Goal: Task Accomplishment & Management: Complete application form

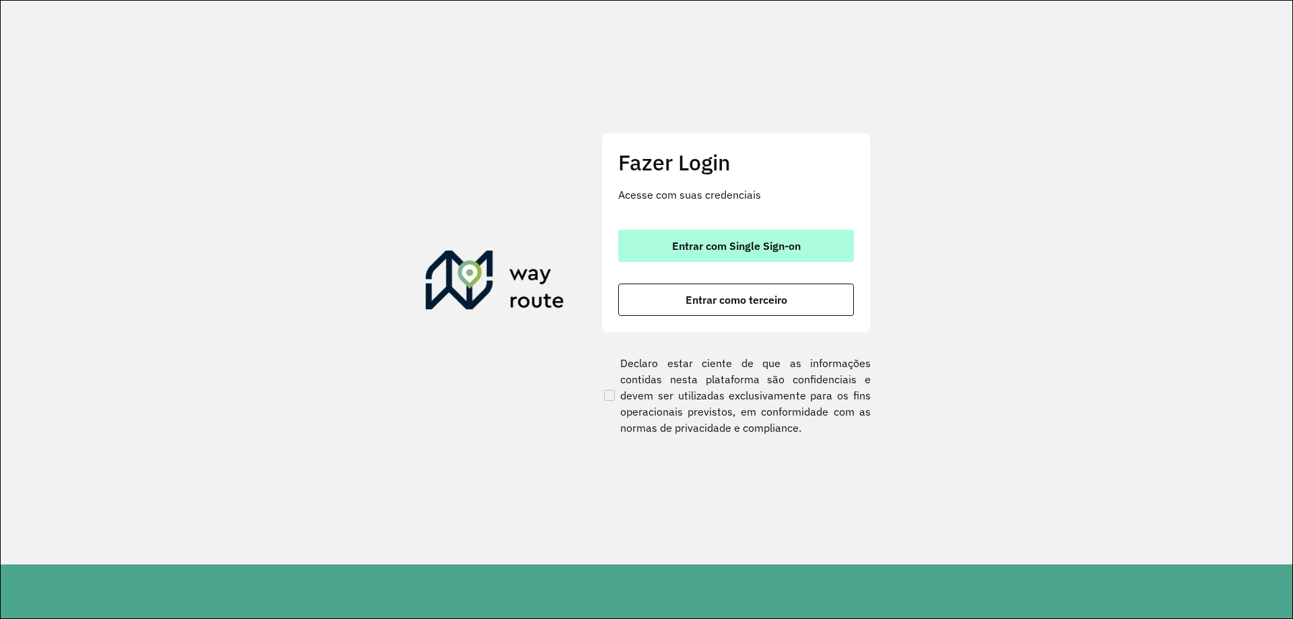
click at [739, 245] on span "Entrar com Single Sign-on" at bounding box center [736, 245] width 129 height 11
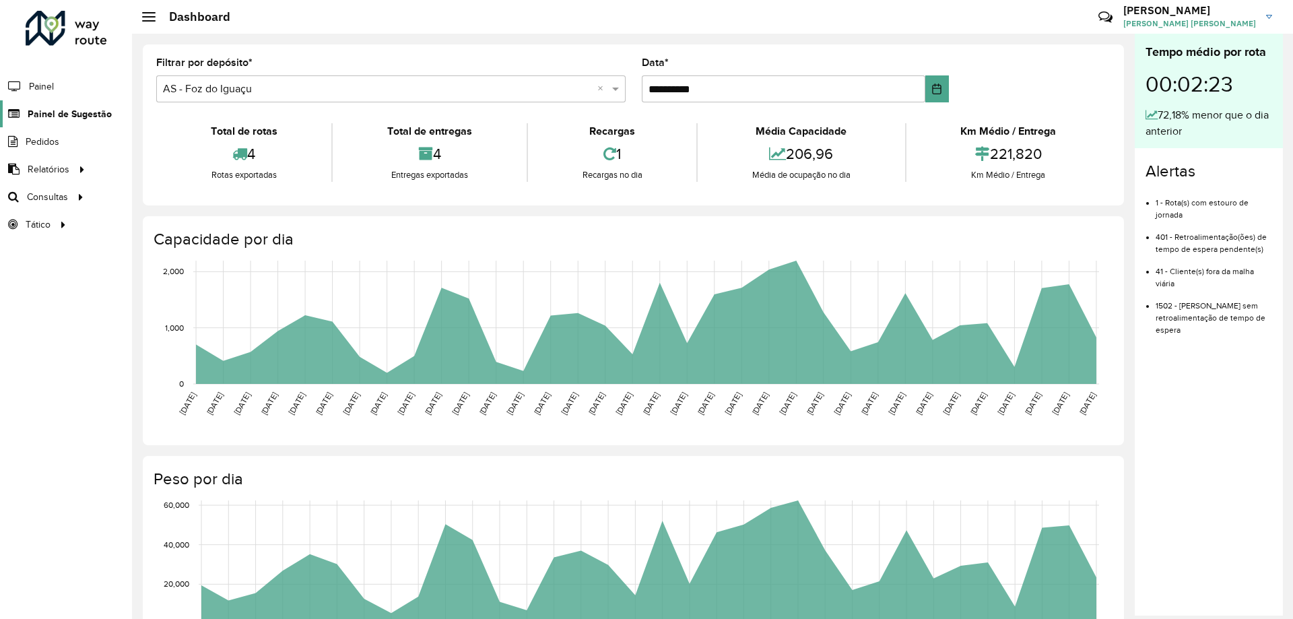
click at [72, 121] on span "Painel de Sugestão" at bounding box center [70, 114] width 84 height 14
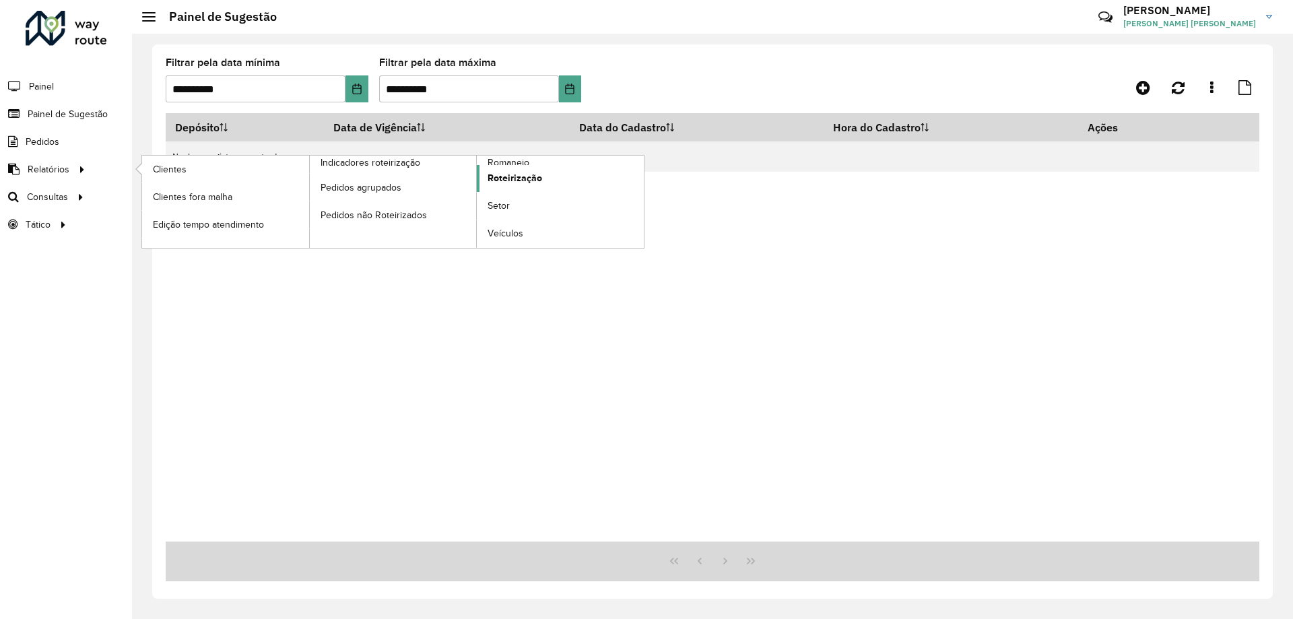
click at [509, 183] on span "Roteirização" at bounding box center [515, 178] width 55 height 14
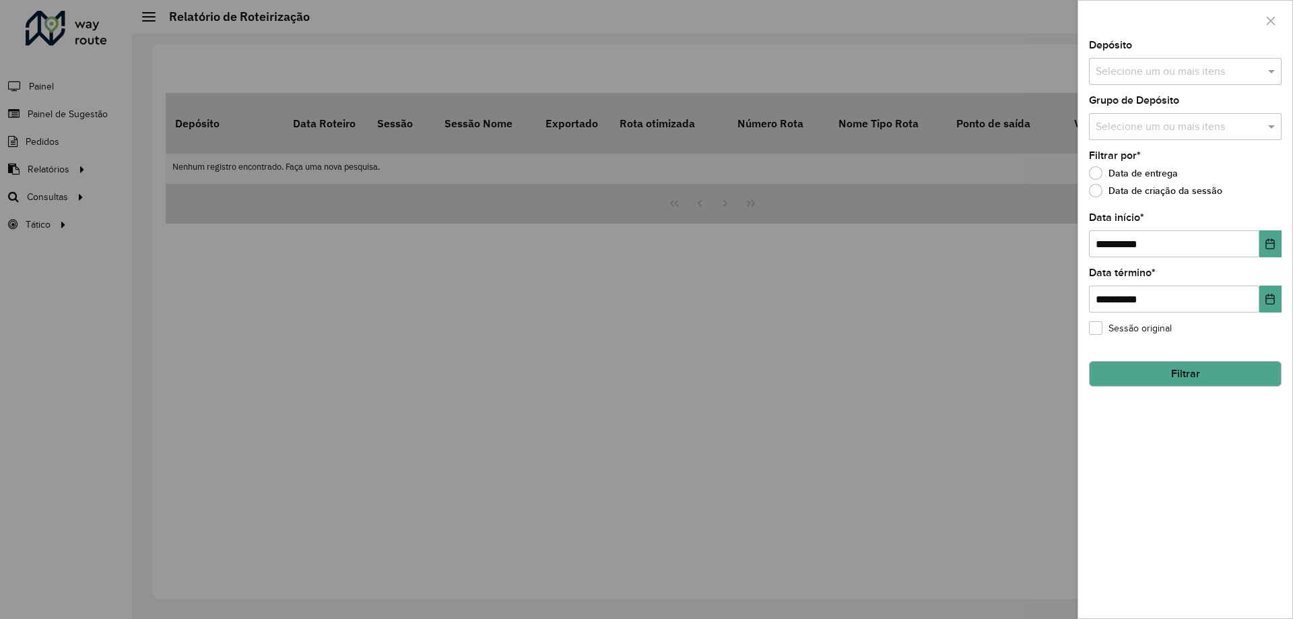
click at [1003, 126] on div at bounding box center [646, 309] width 1293 height 619
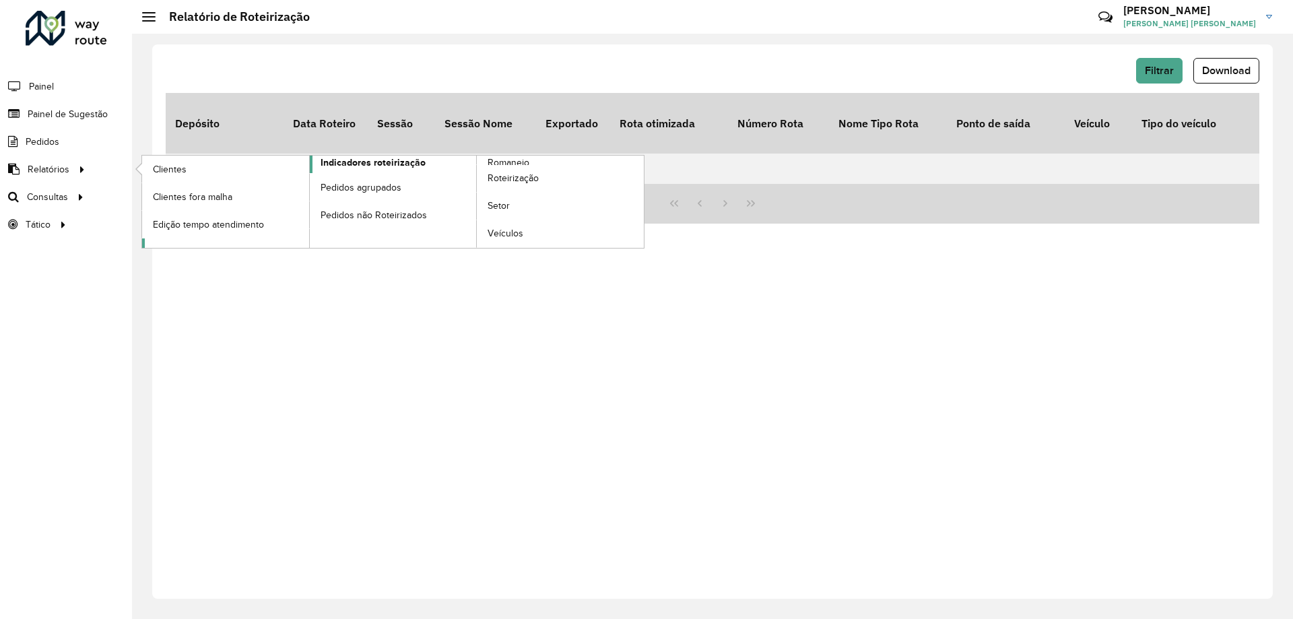
click at [366, 168] on span "Indicadores roteirização" at bounding box center [373, 163] width 105 height 14
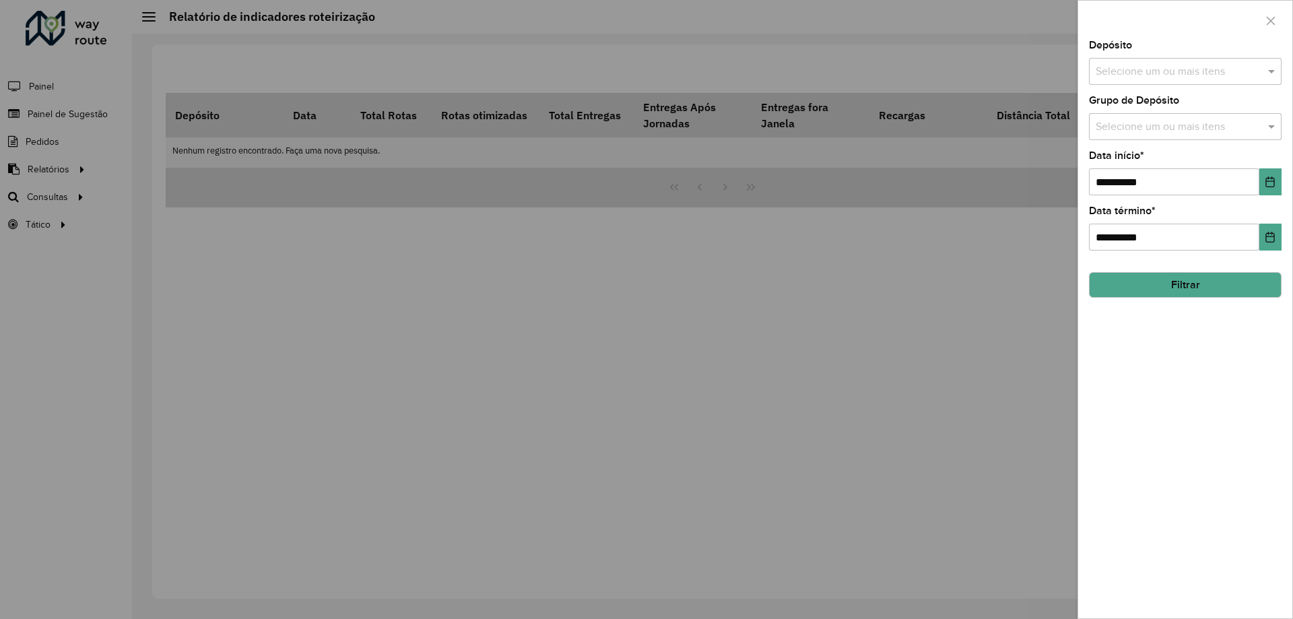
click at [1222, 82] on div "Selecione um ou mais itens" at bounding box center [1185, 71] width 193 height 27
click at [1138, 162] on div "CDD Foz do Iguaçu" at bounding box center [1185, 161] width 191 height 23
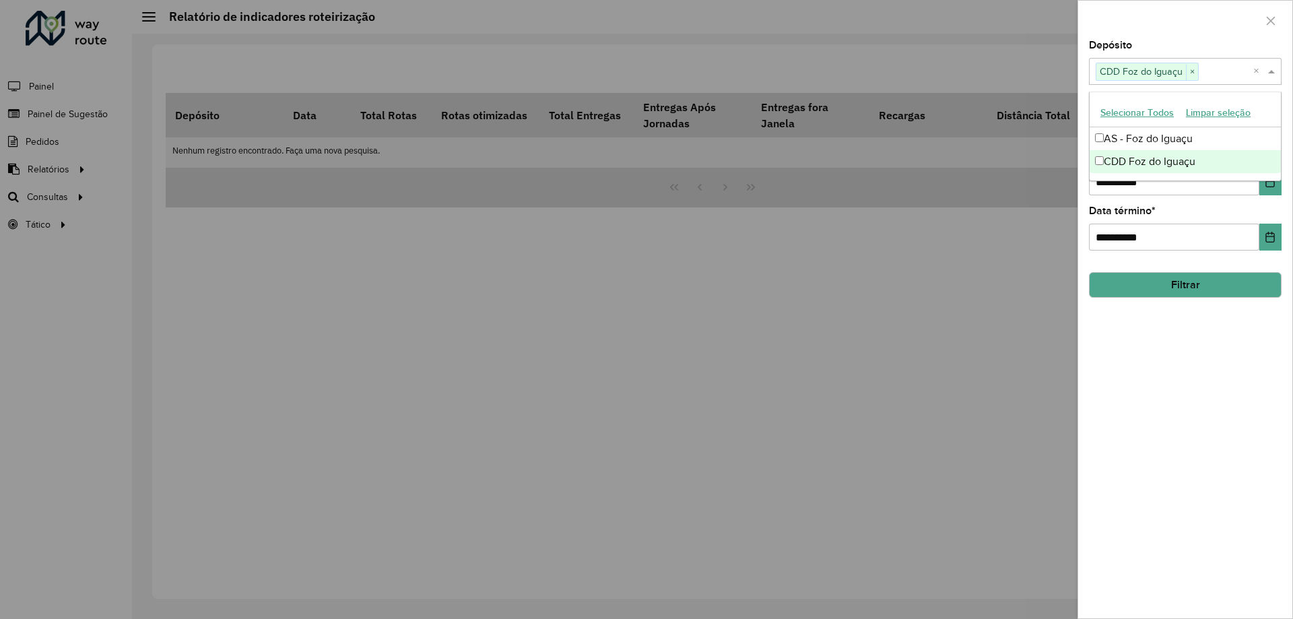
click at [1172, 298] on hb-field-button "Filtrar" at bounding box center [1185, 279] width 193 height 36
click at [1171, 292] on button "Filtrar" at bounding box center [1185, 285] width 193 height 26
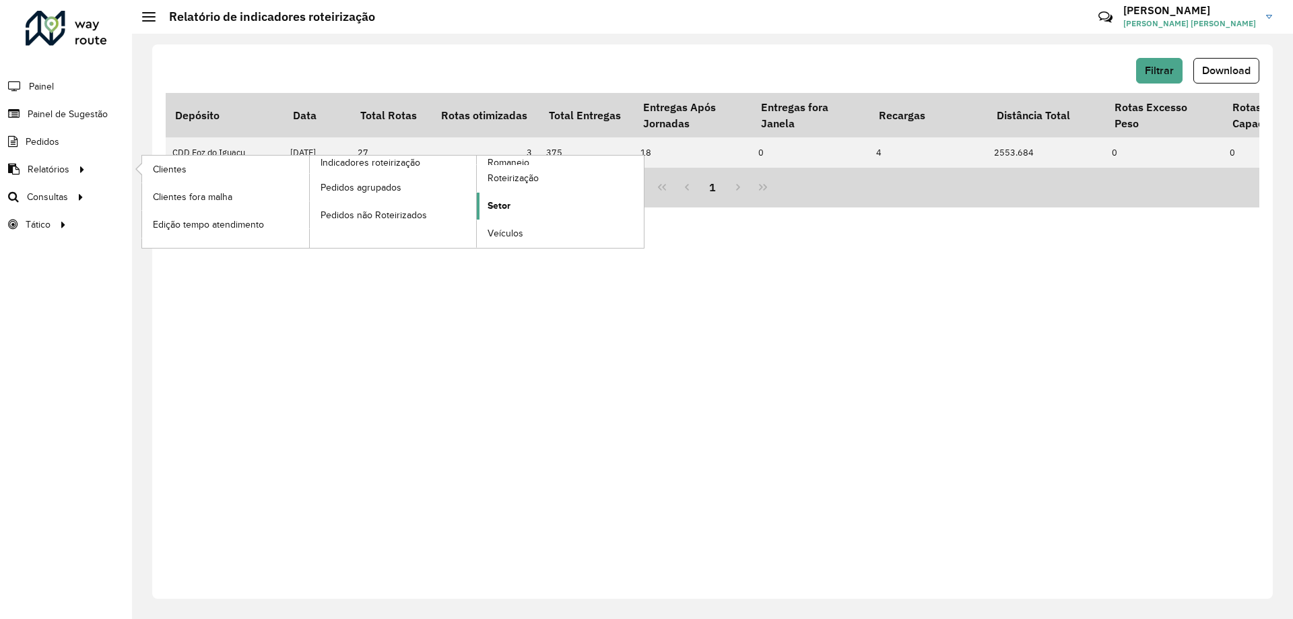
click at [498, 201] on span "Setor" at bounding box center [499, 206] width 23 height 14
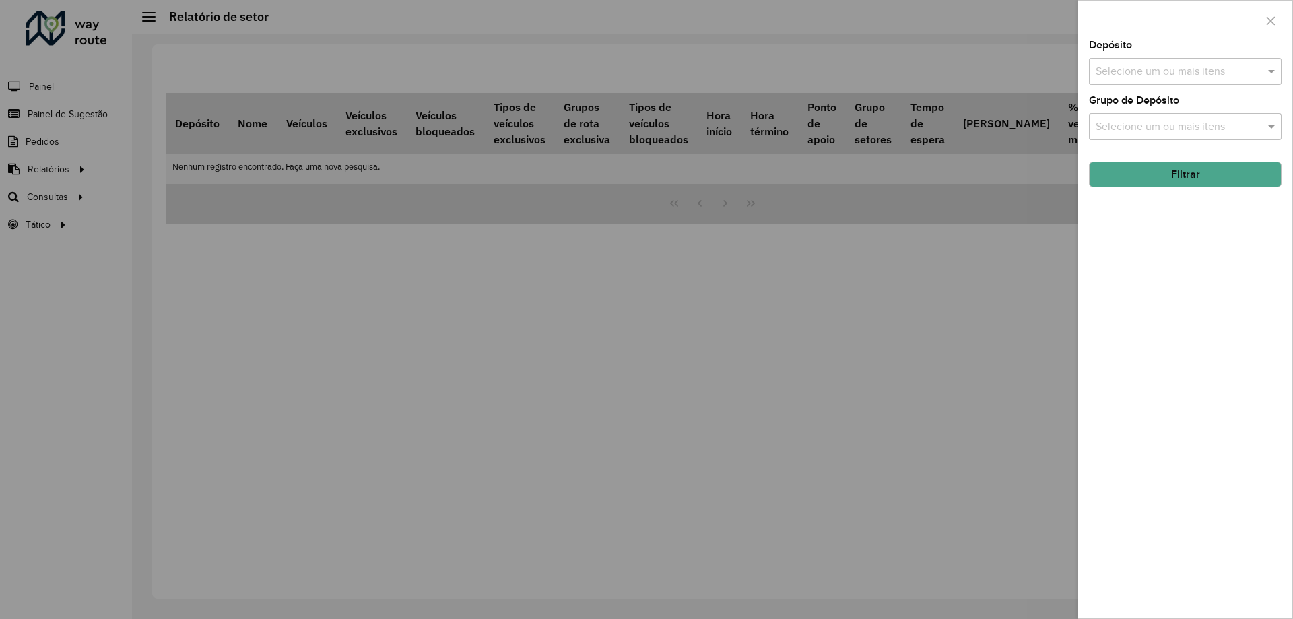
click at [1159, 72] on input "text" at bounding box center [1179, 72] width 172 height 16
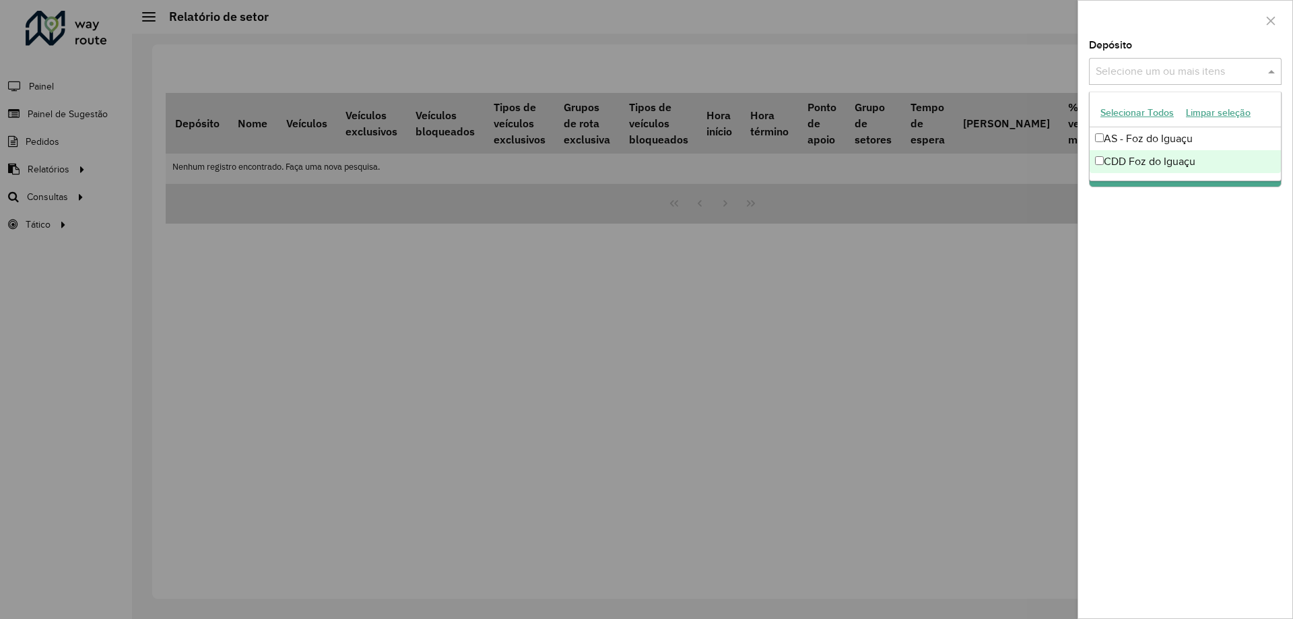
click at [1121, 164] on div "CDD Foz do Iguaçu" at bounding box center [1185, 161] width 191 height 23
click at [1157, 189] on div "Depósito Selecione um ou mais itens CDD Foz do Iguaçu × × Grupo de Depósito Sel…" at bounding box center [1185, 329] width 214 height 578
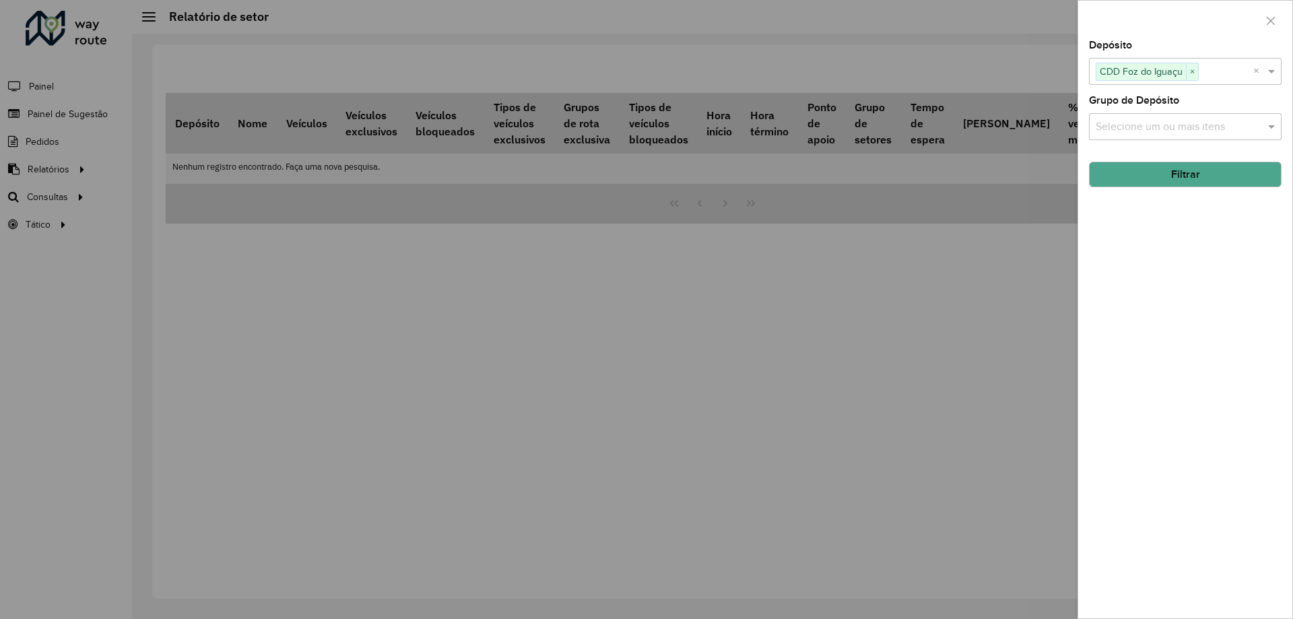
click at [1159, 181] on button "Filtrar" at bounding box center [1185, 175] width 193 height 26
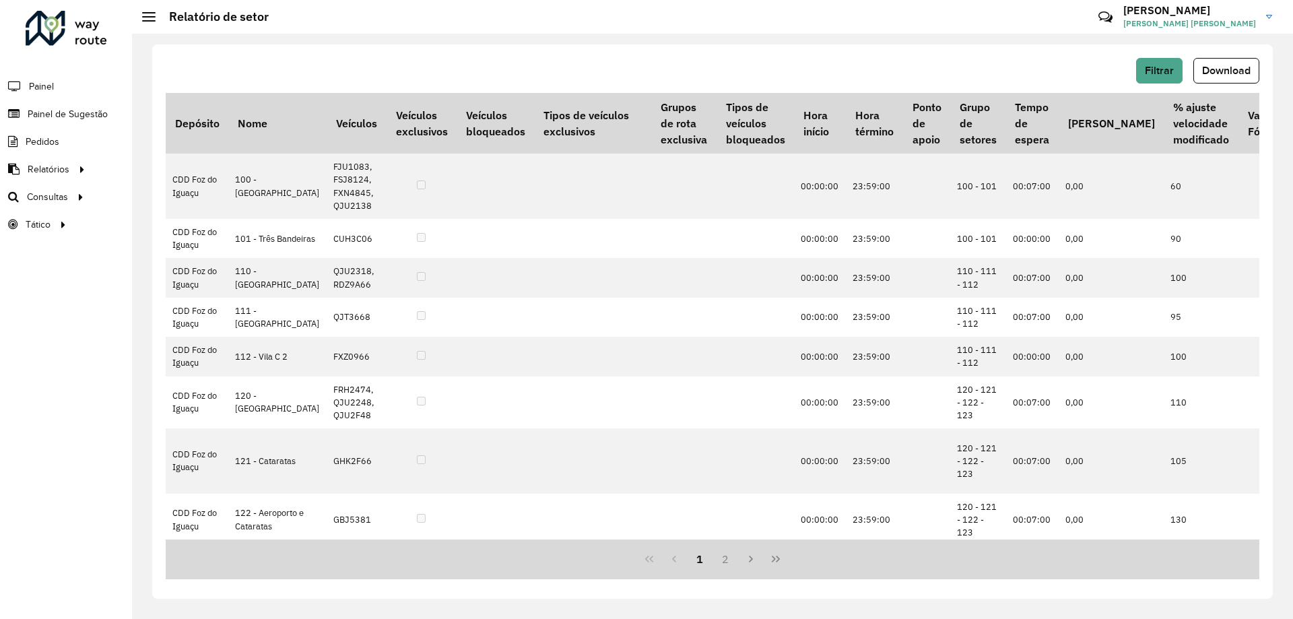
drag, startPoint x: 866, startPoint y: 540, endPoint x: 921, endPoint y: 540, distance: 55.2
click at [921, 540] on div "1 2" at bounding box center [713, 560] width 1094 height 40
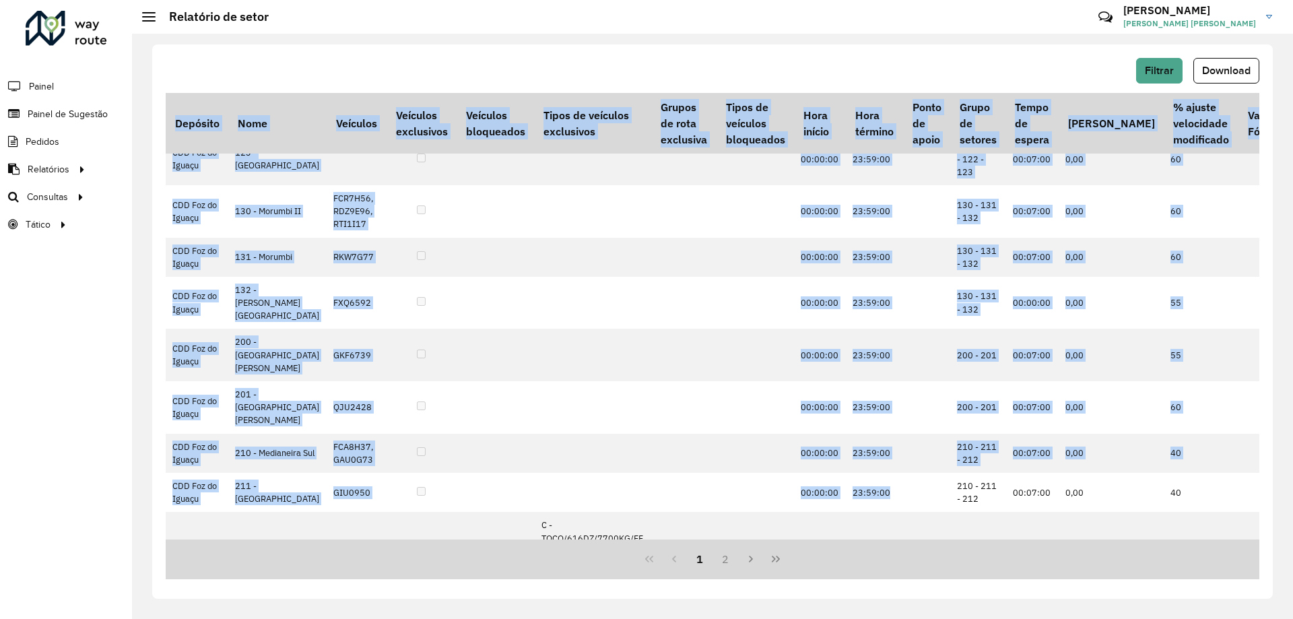
drag, startPoint x: 876, startPoint y: 540, endPoint x: 904, endPoint y: 538, distance: 28.4
click at [904, 538] on div "Depósito Nome Veículos Veículos exclusivos Veículos bloqueados Tipos de veículo…" at bounding box center [713, 336] width 1094 height 486
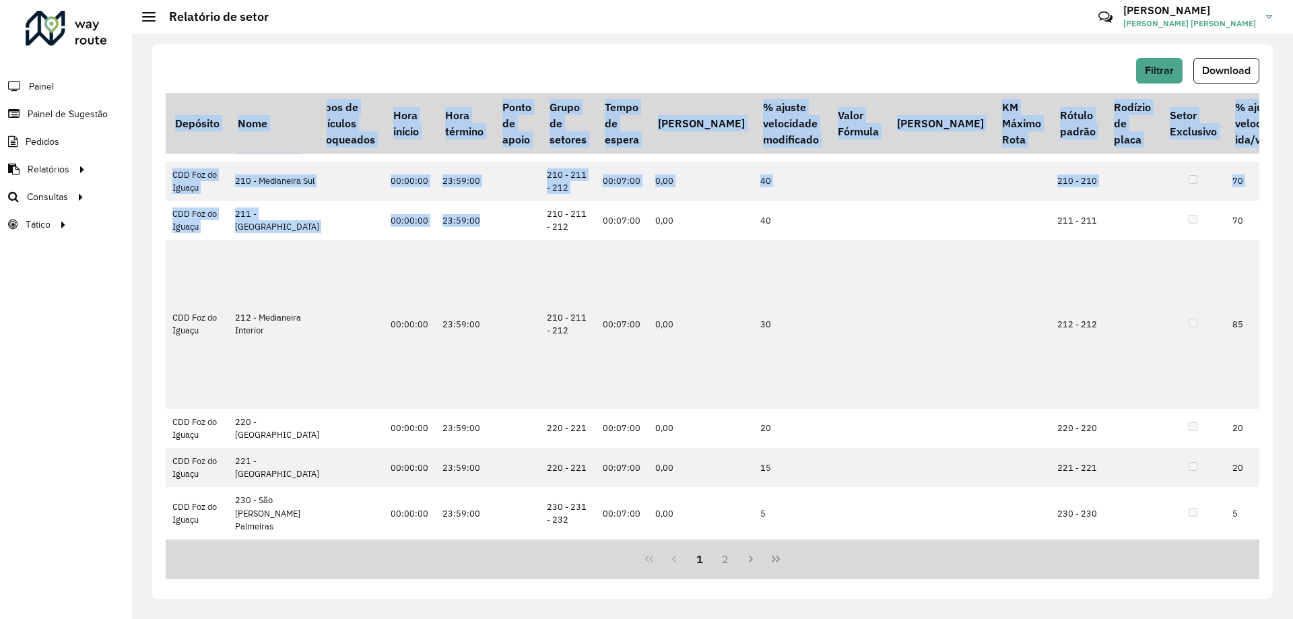
scroll to position [741, 410]
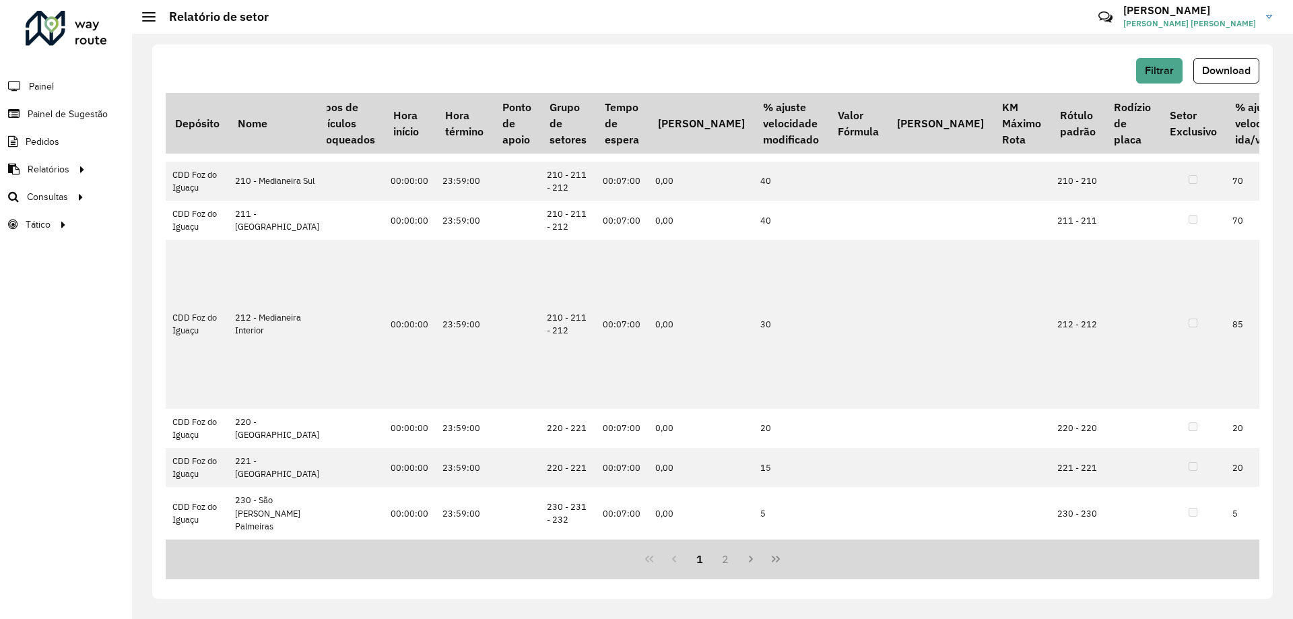
click at [957, 61] on div "Filtrar Download" at bounding box center [713, 71] width 1094 height 26
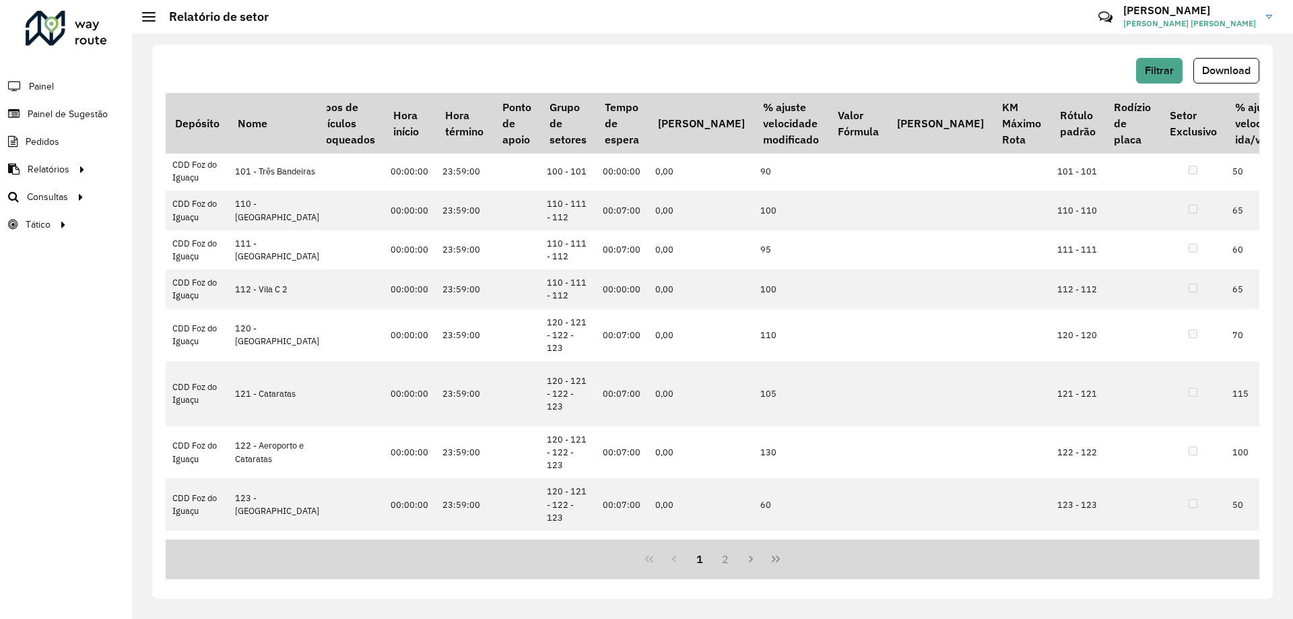
scroll to position [0, 410]
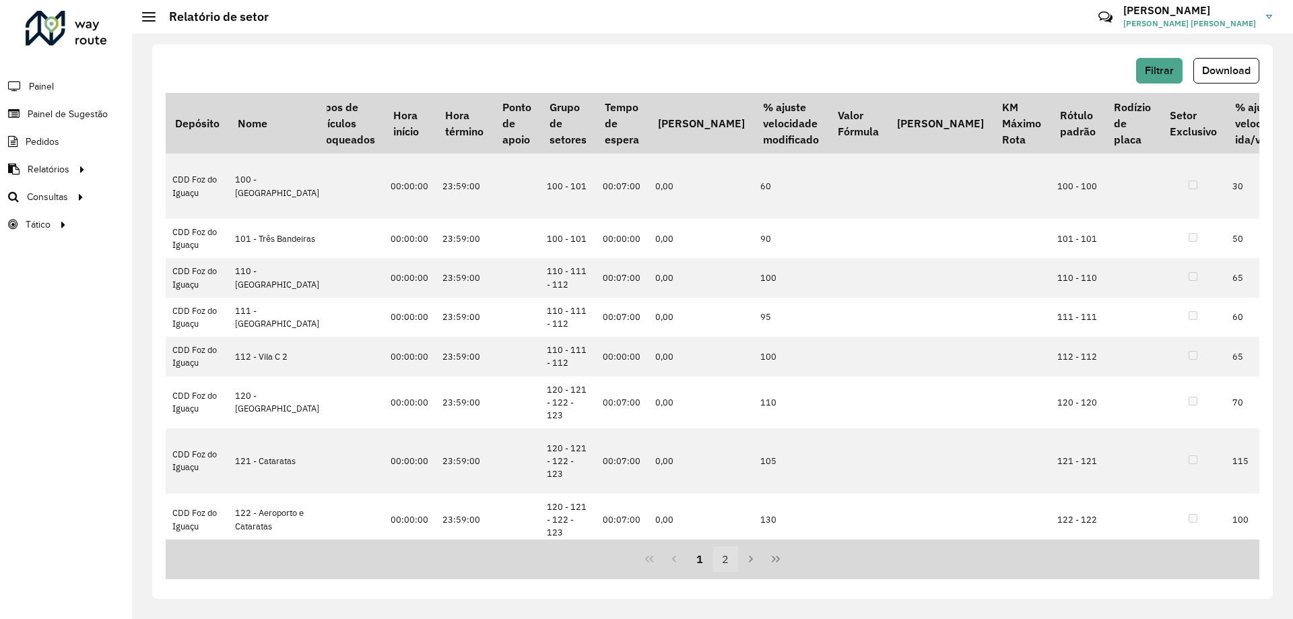
click at [723, 564] on button "2" at bounding box center [726, 559] width 26 height 26
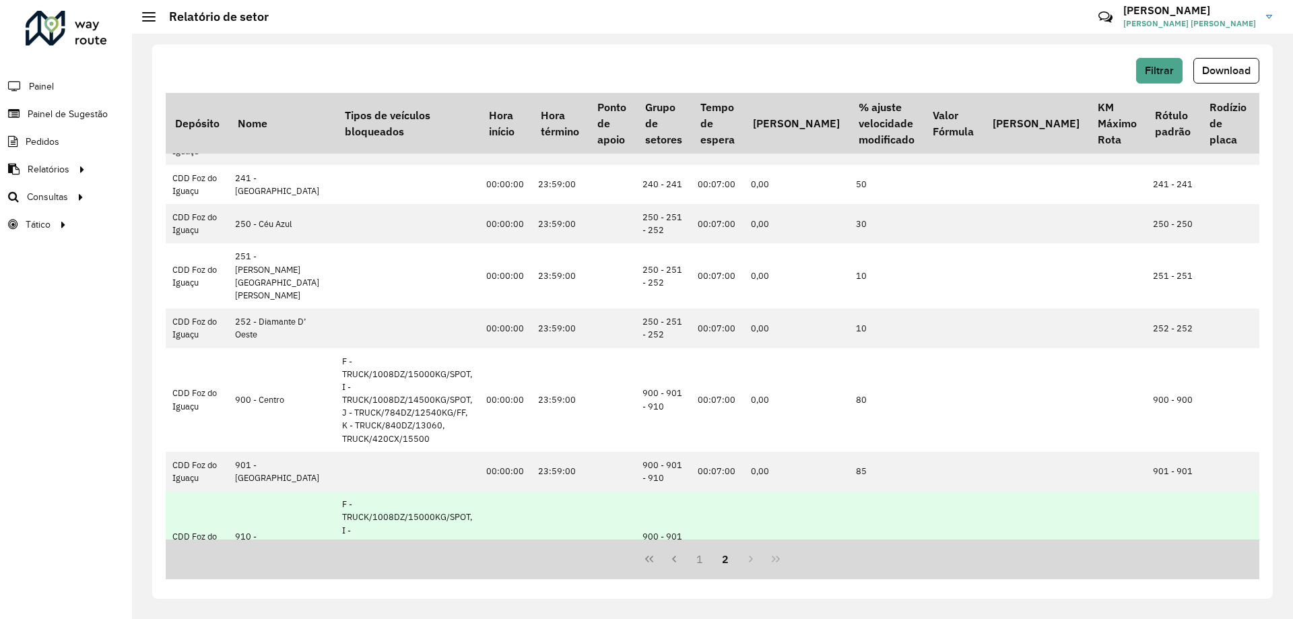
scroll to position [335, 381]
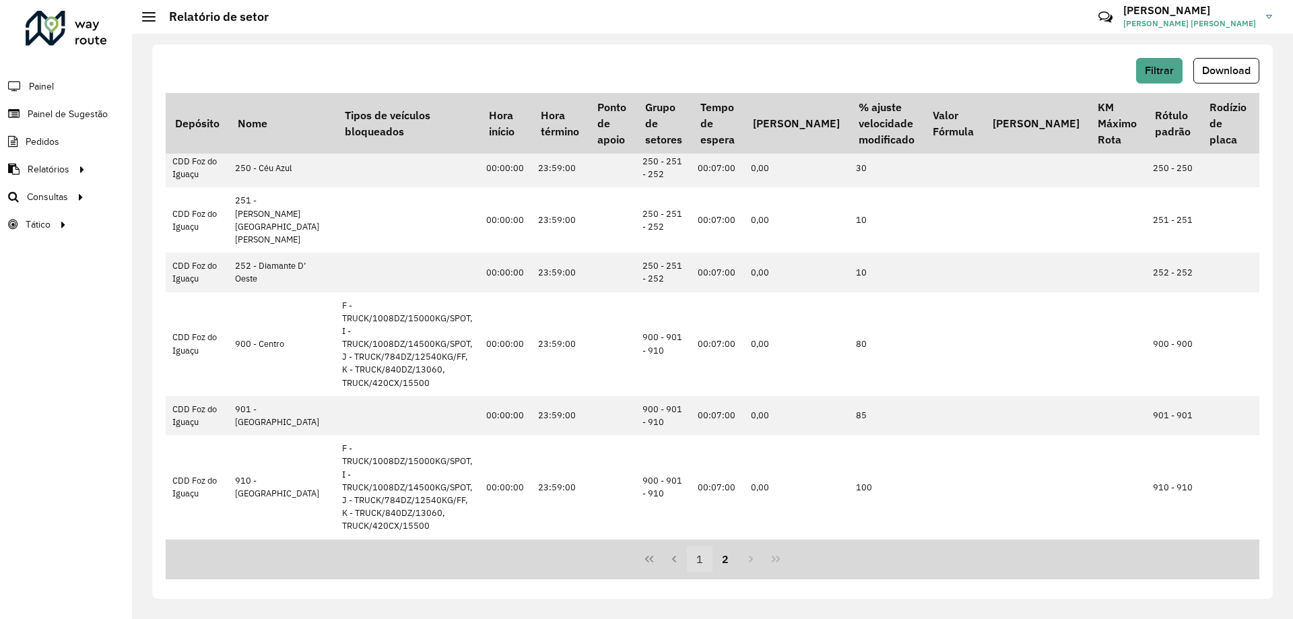
click at [696, 559] on button "1" at bounding box center [700, 559] width 26 height 26
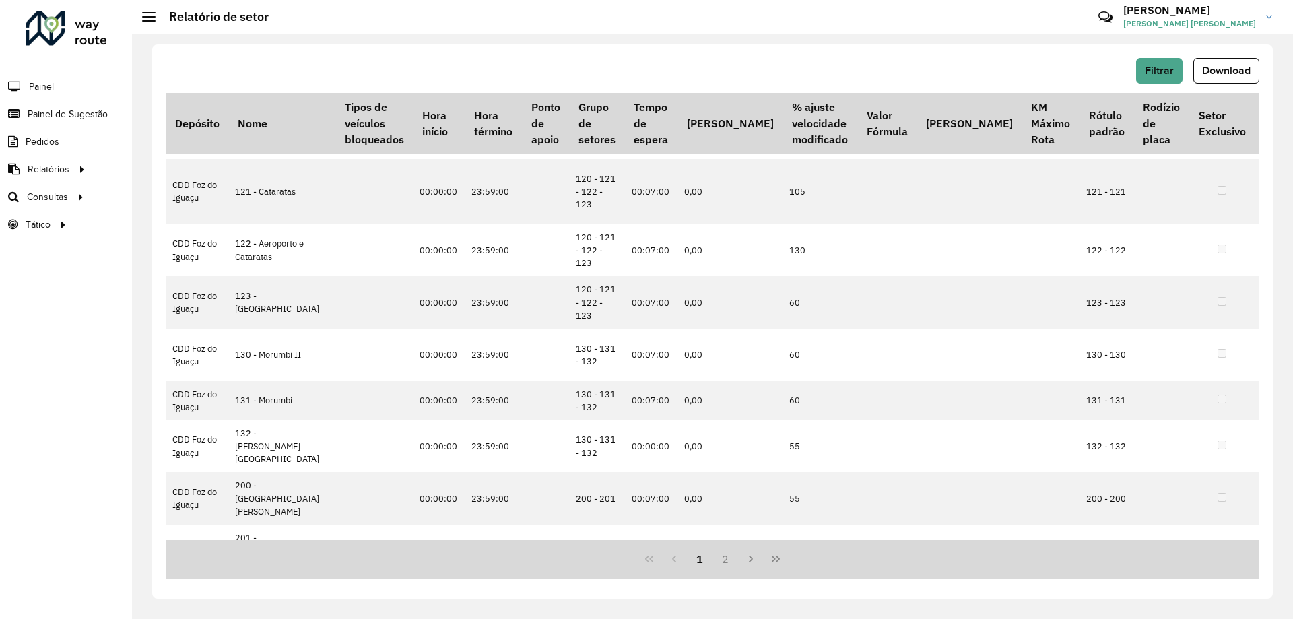
scroll to position [0, 381]
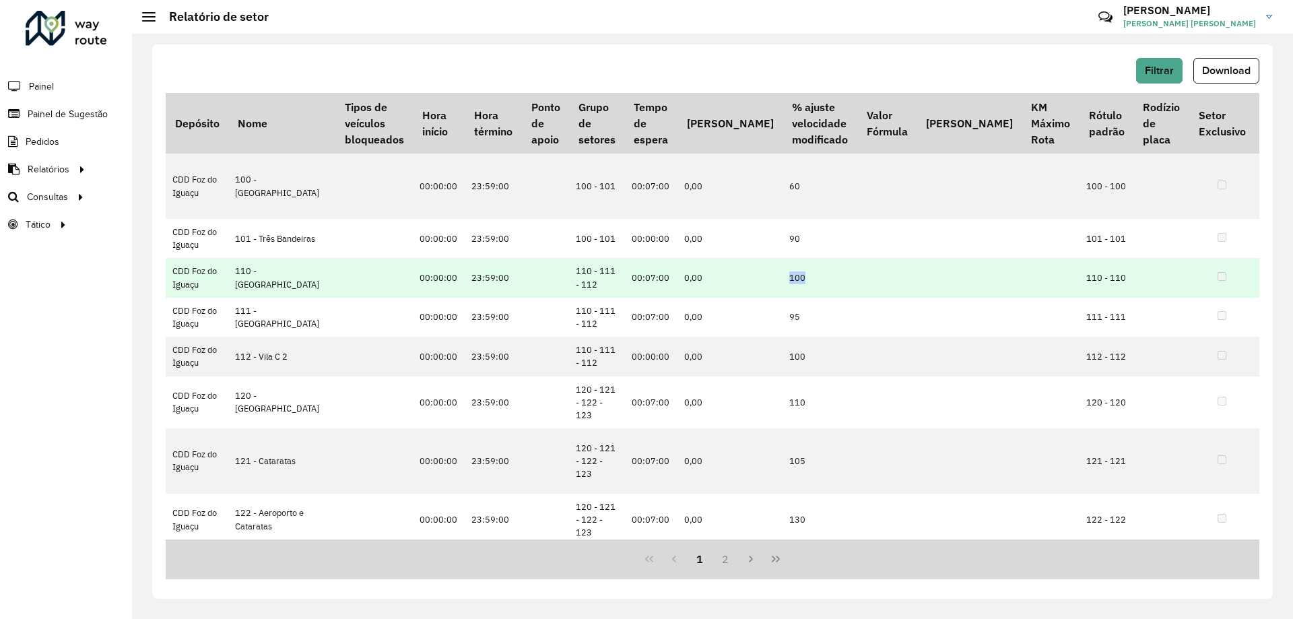
drag, startPoint x: 704, startPoint y: 283, endPoint x: 679, endPoint y: 283, distance: 24.9
click at [783, 283] on td "100" at bounding box center [820, 277] width 74 height 39
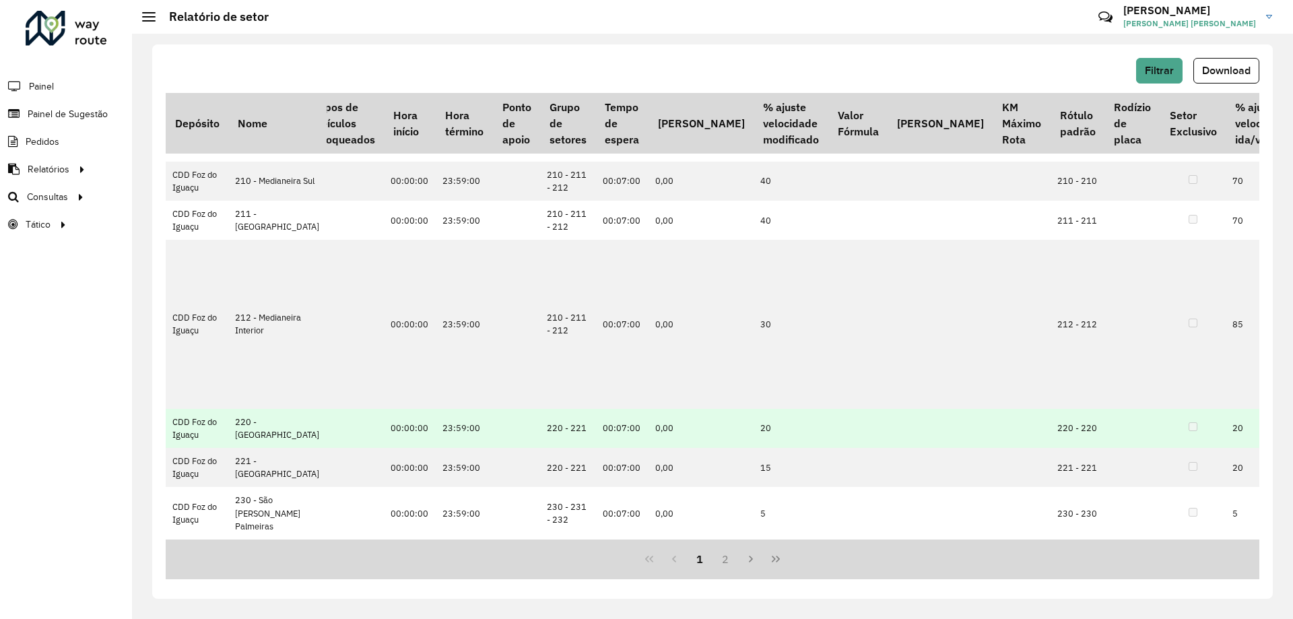
scroll to position [741, 410]
drag, startPoint x: 668, startPoint y: 424, endPoint x: 644, endPoint y: 433, distance: 25.1
click at [754, 430] on td "20" at bounding box center [791, 428] width 74 height 39
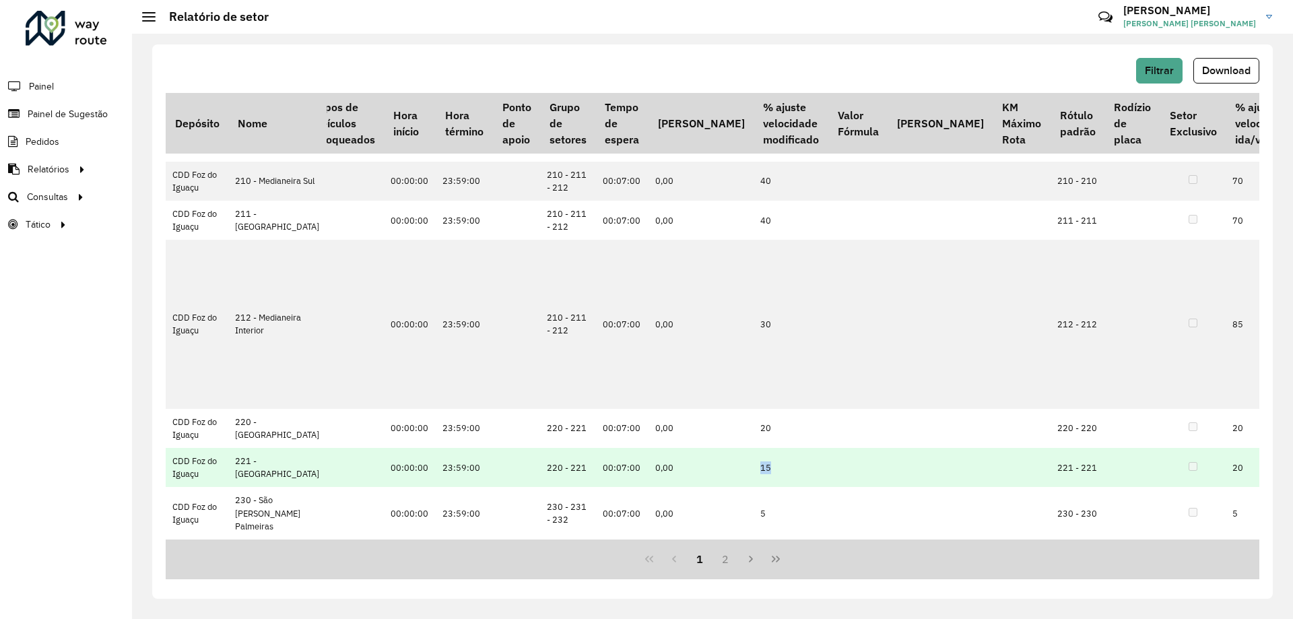
drag, startPoint x: 664, startPoint y: 469, endPoint x: 645, endPoint y: 472, distance: 19.7
click at [754, 471] on td "15" at bounding box center [791, 467] width 74 height 39
click at [1161, 468] on td at bounding box center [1193, 467] width 65 height 39
drag, startPoint x: 1071, startPoint y: 469, endPoint x: 1025, endPoint y: 473, distance: 45.9
click at [1058, 469] on tr "CDD Foz do Iguaçu 221 - Ramilândia FEU8905 00:00:00 23:59:00 220 - 221 00:07:00…" at bounding box center [610, 467] width 1710 height 39
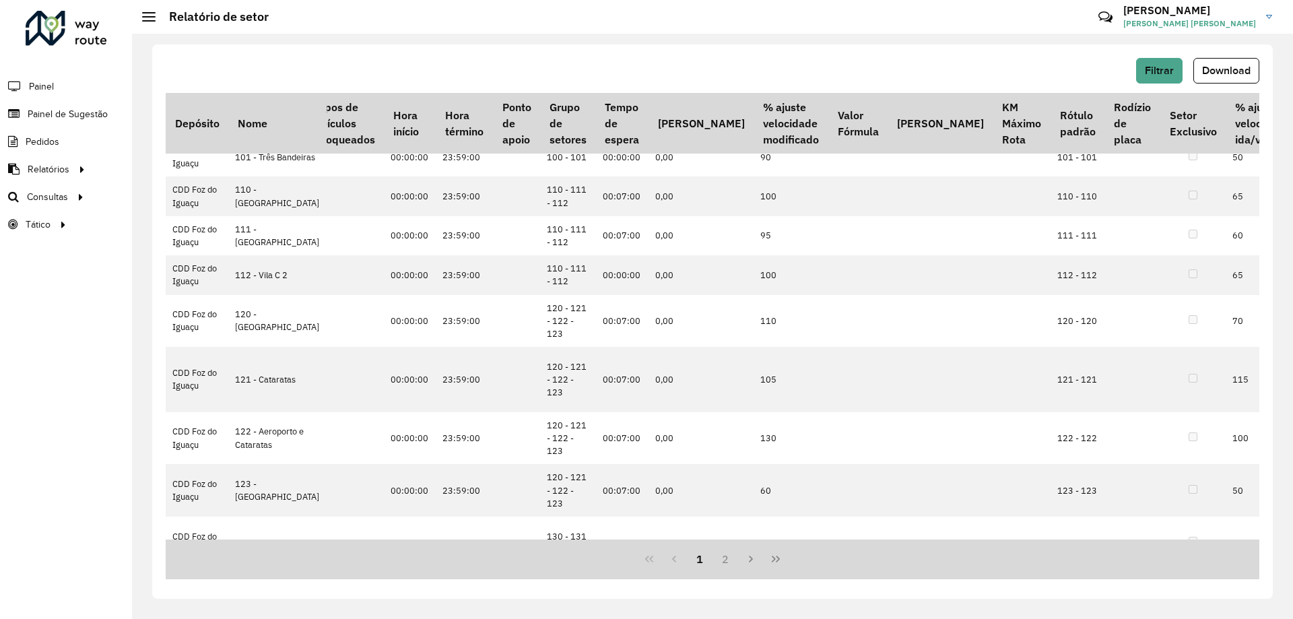
scroll to position [202, 410]
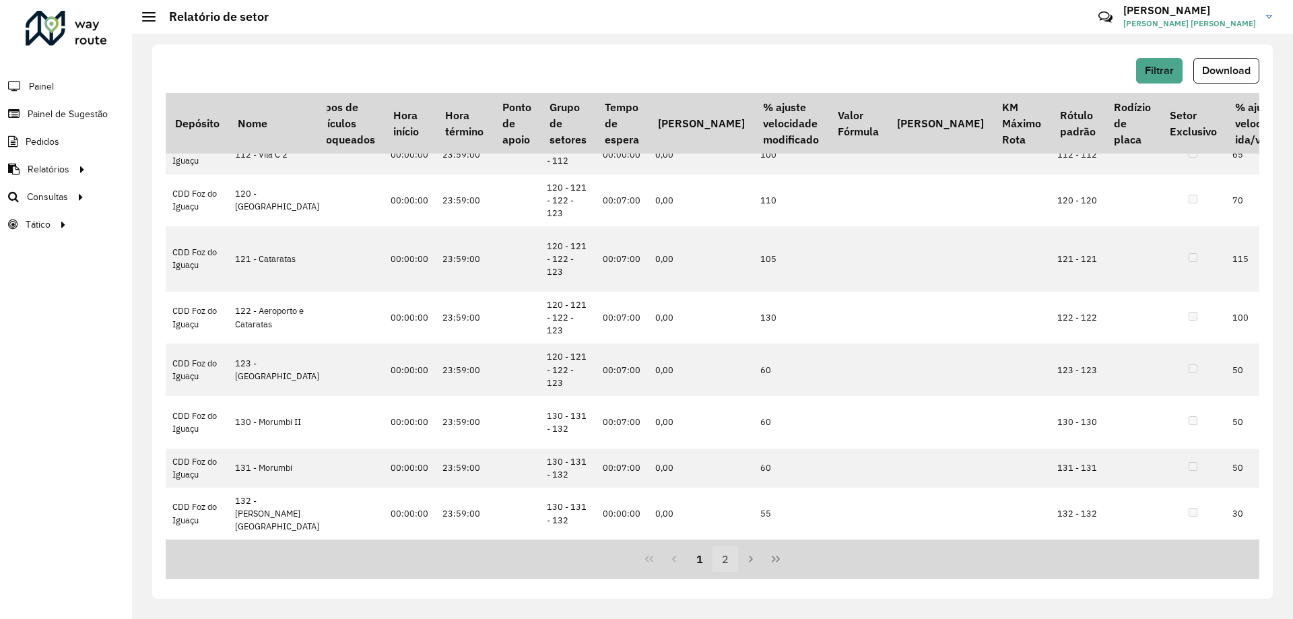
click at [719, 558] on button "2" at bounding box center [726, 559] width 26 height 26
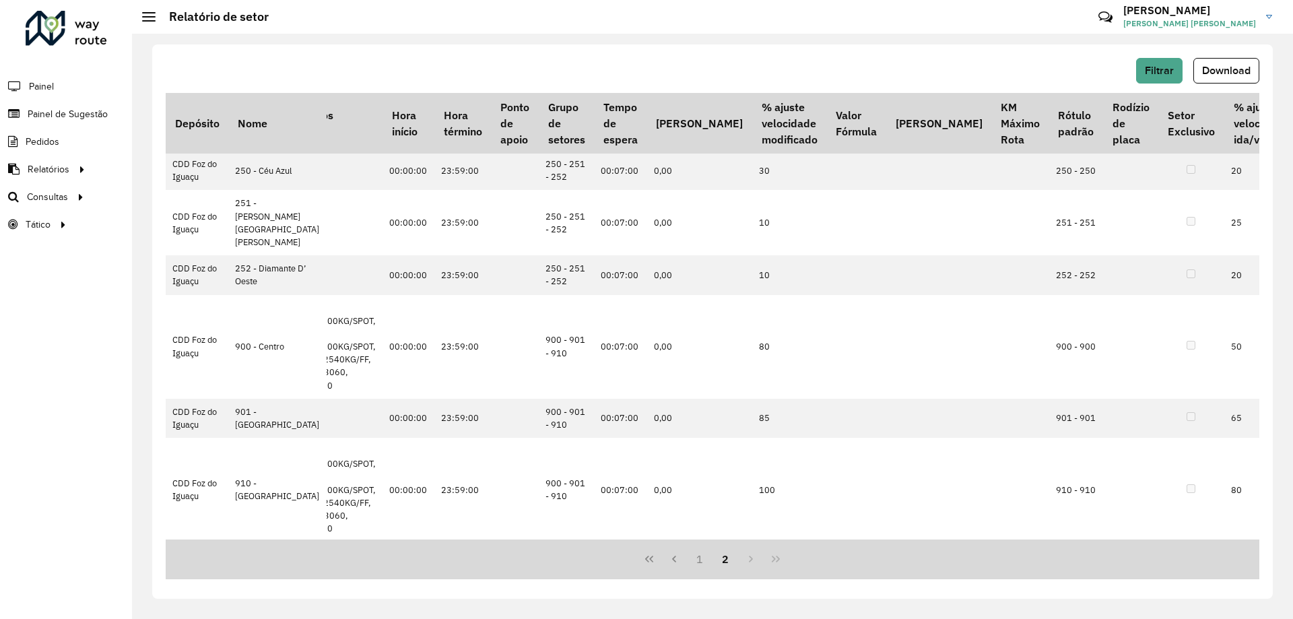
scroll to position [335, 478]
click at [694, 554] on button "1" at bounding box center [700, 559] width 26 height 26
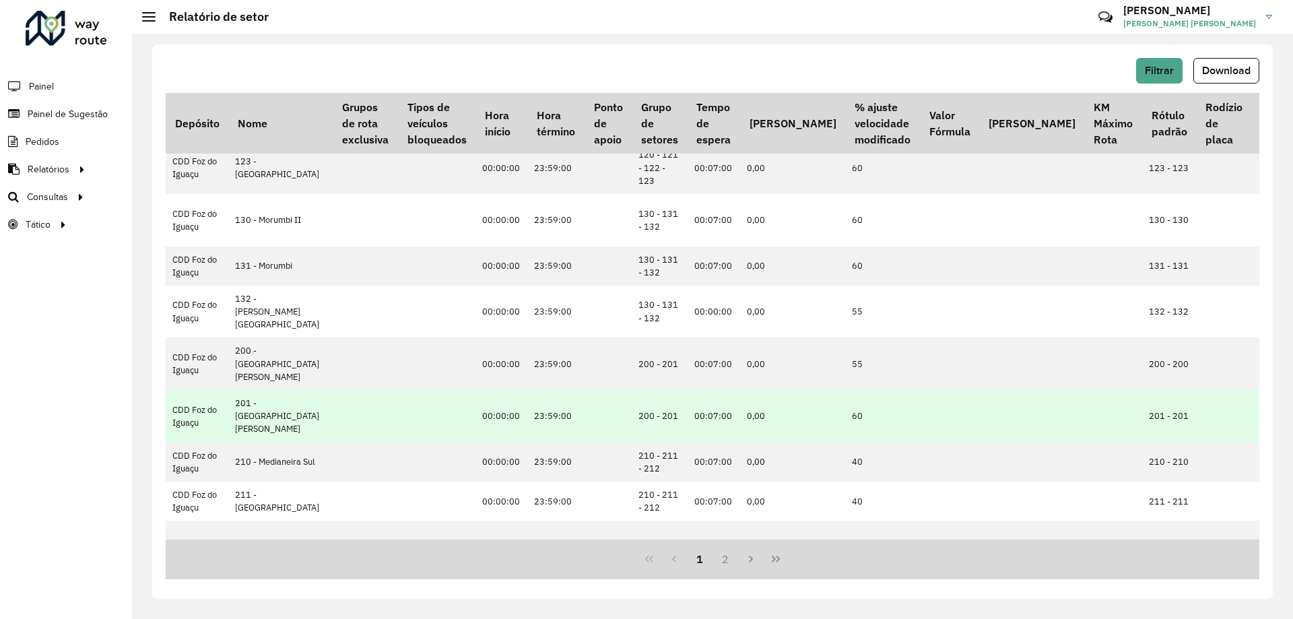
scroll to position [674, 319]
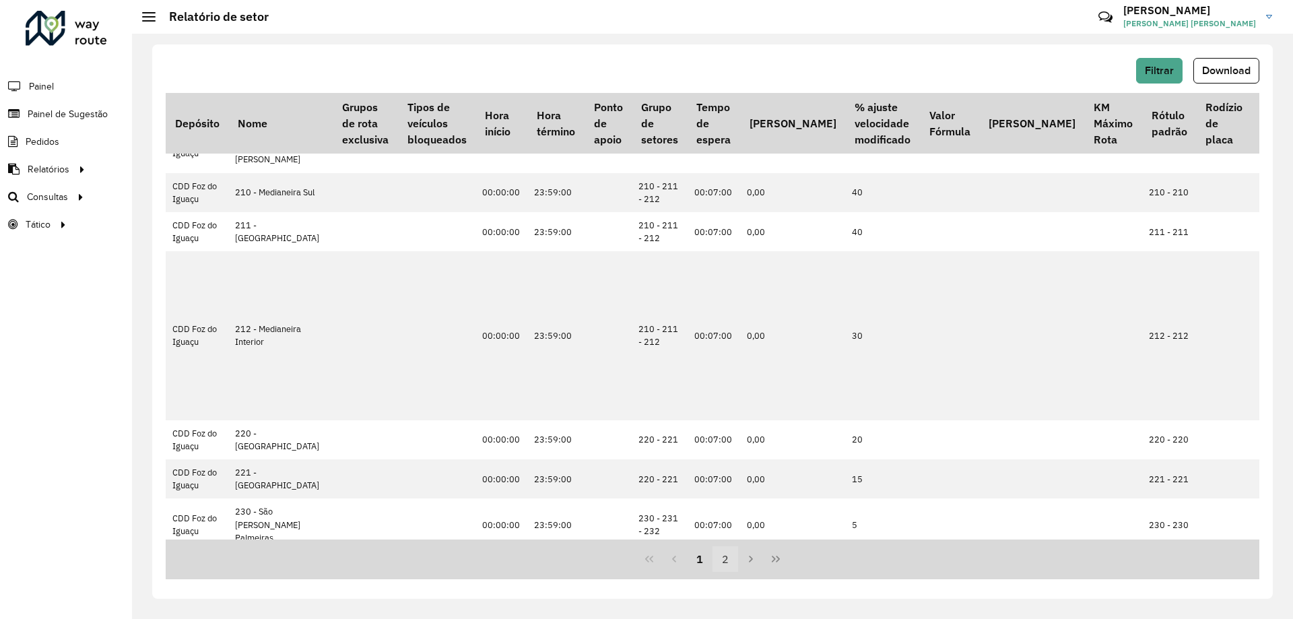
click at [725, 554] on button "2" at bounding box center [726, 559] width 26 height 26
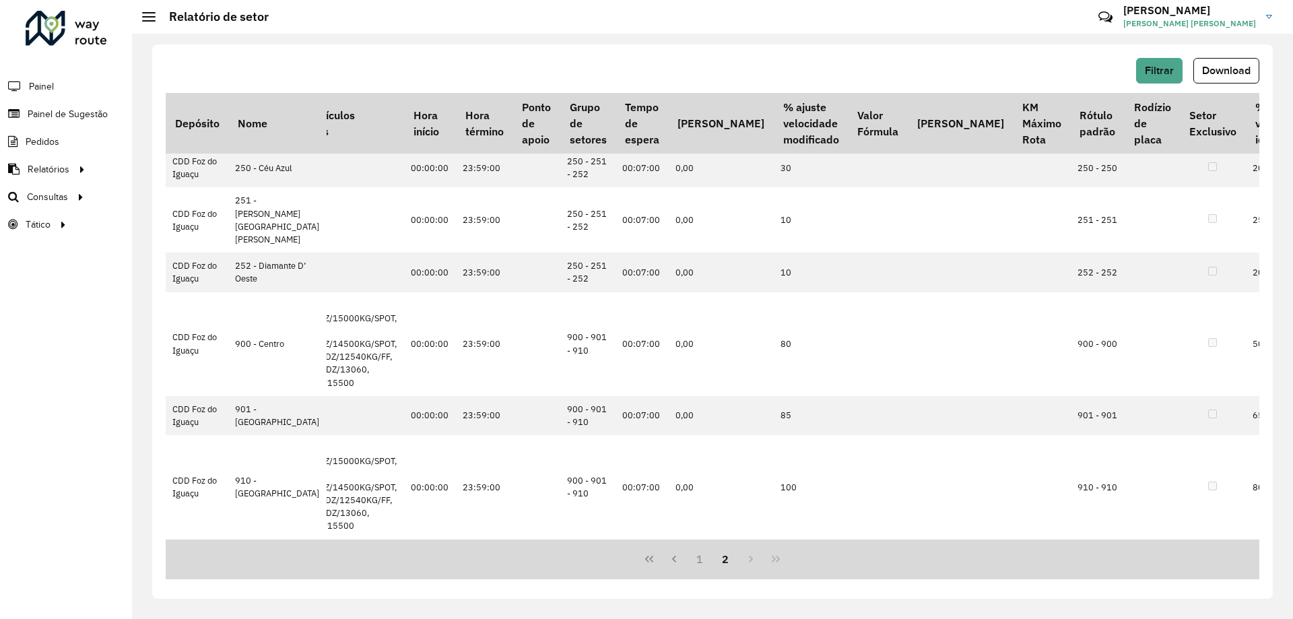
scroll to position [335, 465]
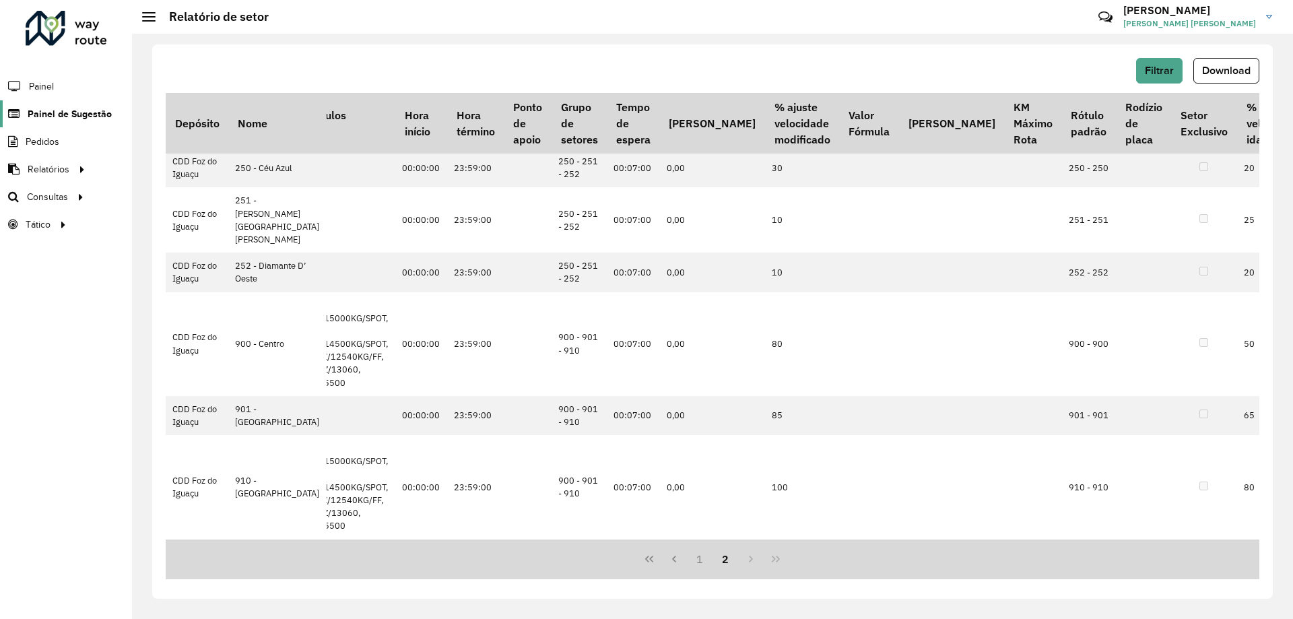
click at [69, 117] on span "Painel de Sugestão" at bounding box center [70, 114] width 84 height 14
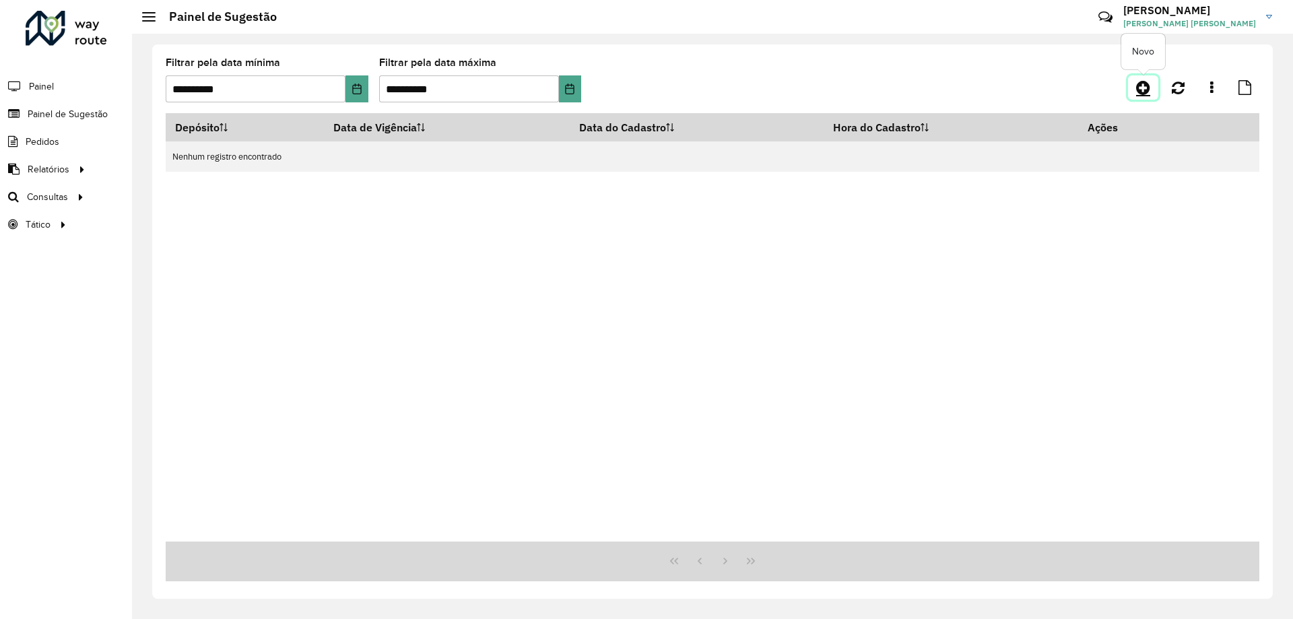
click at [1147, 90] on icon at bounding box center [1143, 87] width 14 height 16
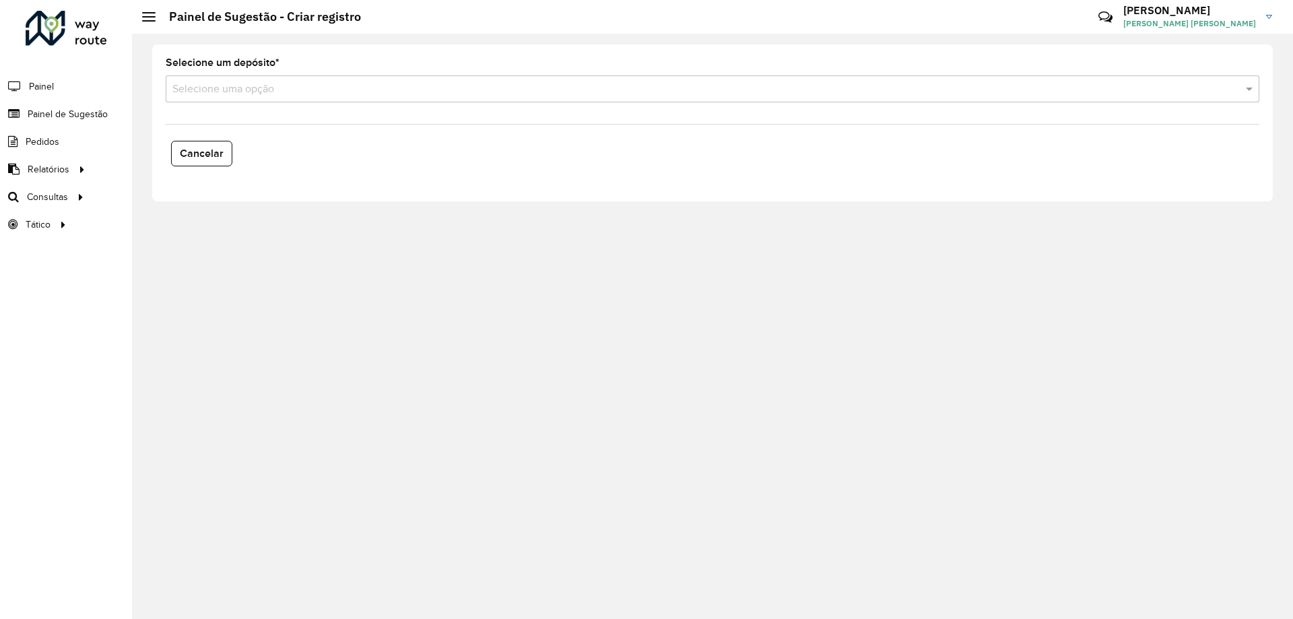
click at [379, 109] on formly-field "Selecione um depósito * Selecione uma opção" at bounding box center [713, 85] width 1110 height 55
click at [377, 90] on input "text" at bounding box center [698, 90] width 1053 height 16
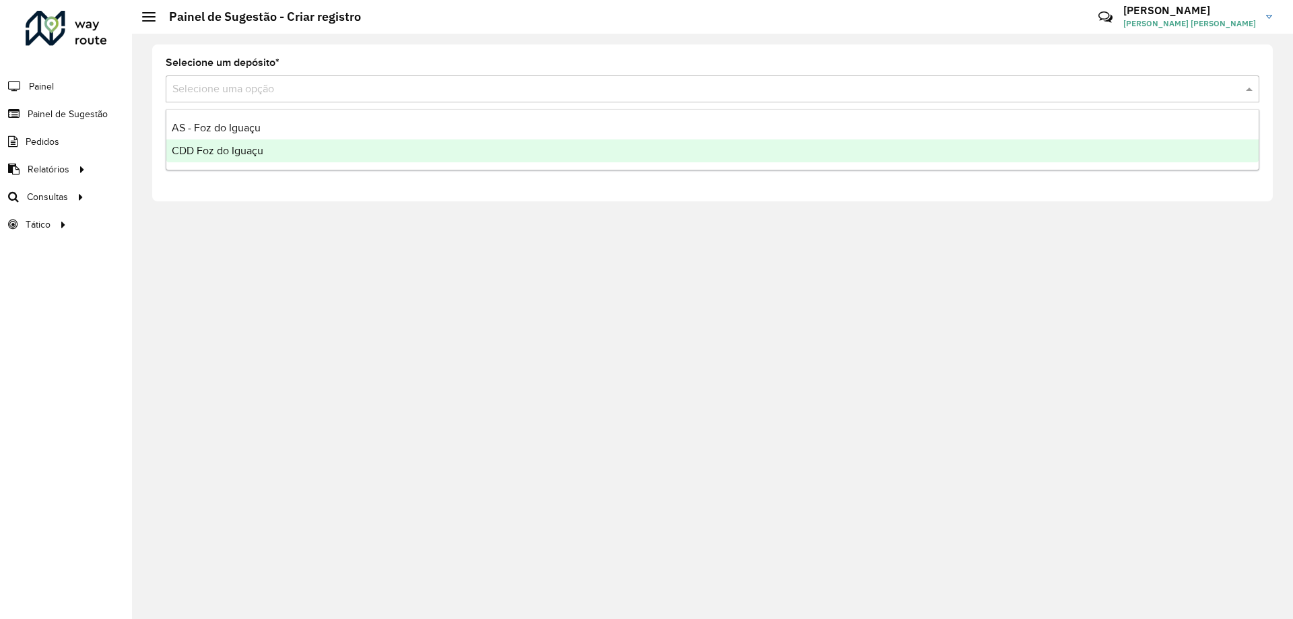
click at [307, 154] on div "CDD Foz do Iguaçu" at bounding box center [712, 150] width 1093 height 23
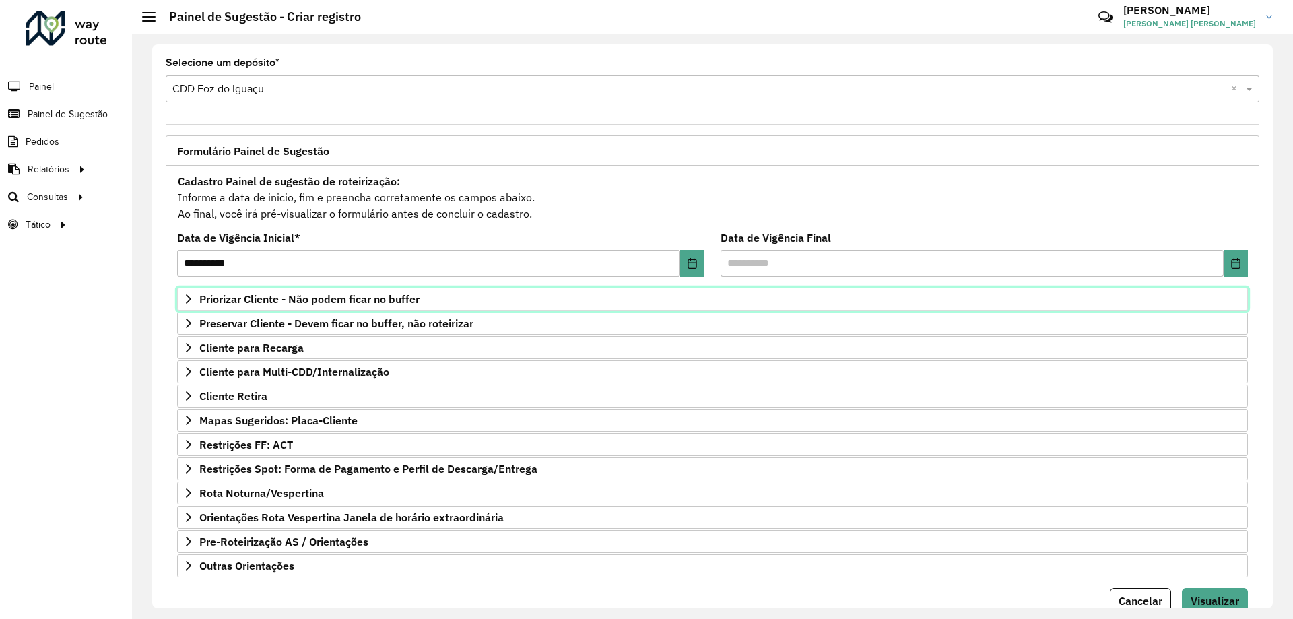
click at [311, 304] on span "Priorizar Cliente - Não podem ficar no buffer" at bounding box center [309, 299] width 220 height 11
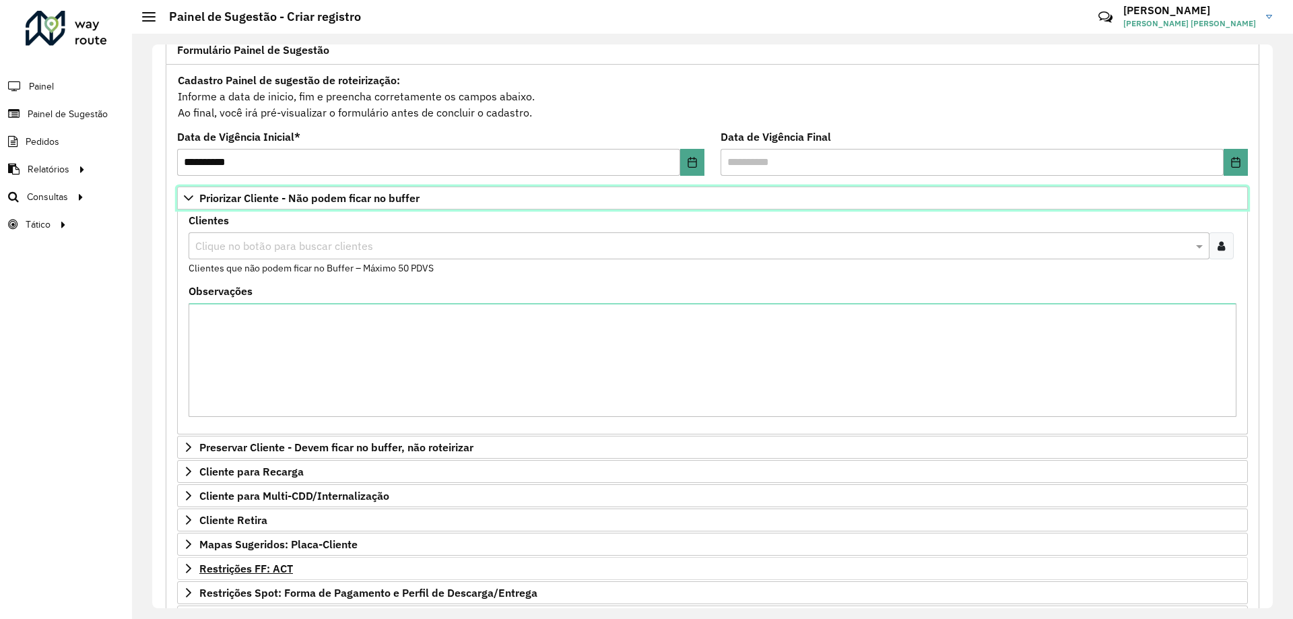
scroll to position [278, 0]
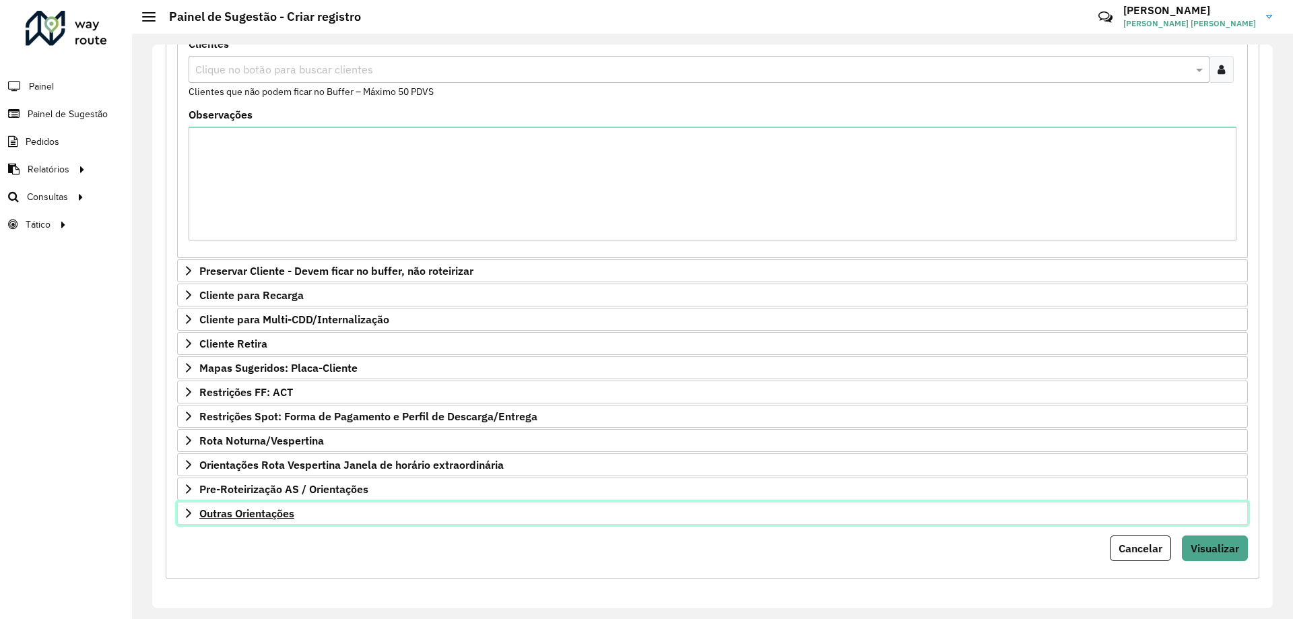
click at [287, 509] on span "Outras Orientações" at bounding box center [246, 513] width 95 height 11
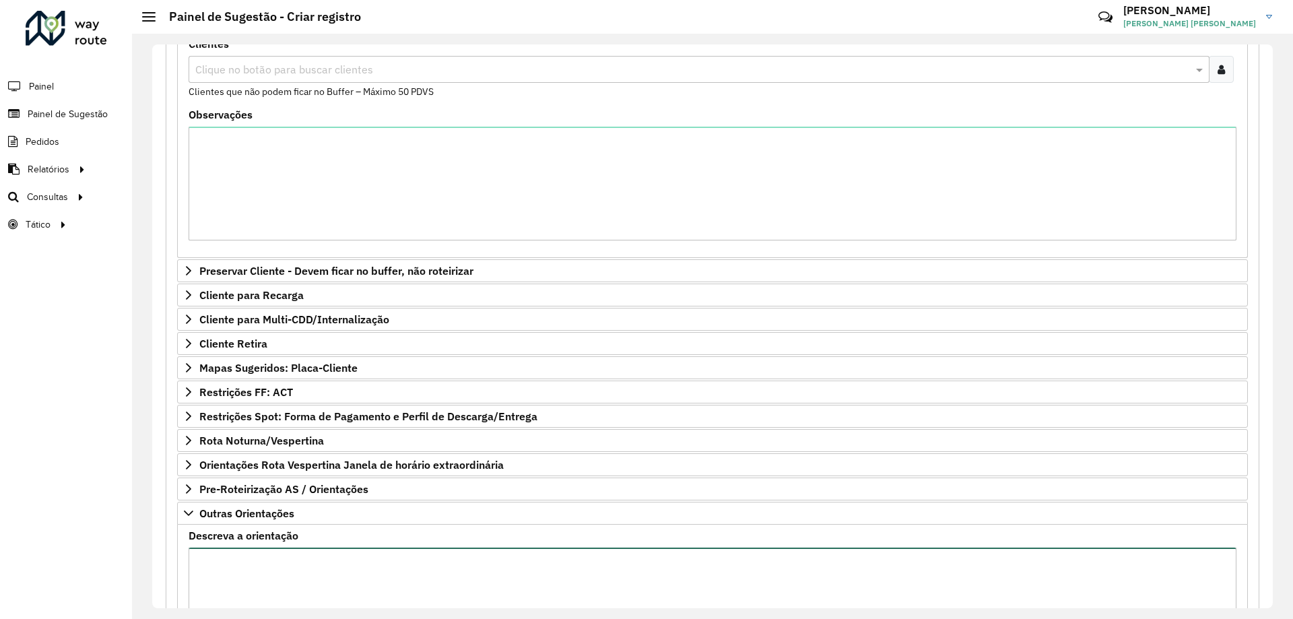
click at [286, 559] on textarea "Descreva a orientação" at bounding box center [713, 605] width 1048 height 114
paste textarea "**********"
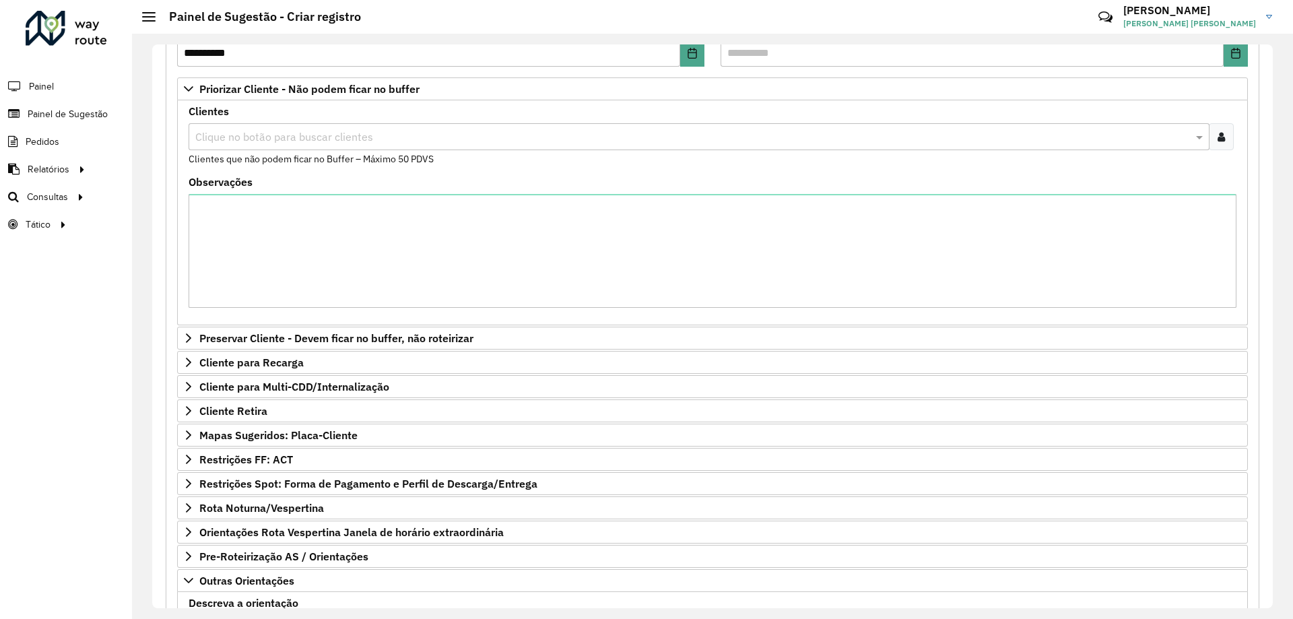
type textarea "**********"
click at [296, 145] on div "Clique no botão para buscar clientes" at bounding box center [699, 136] width 1021 height 27
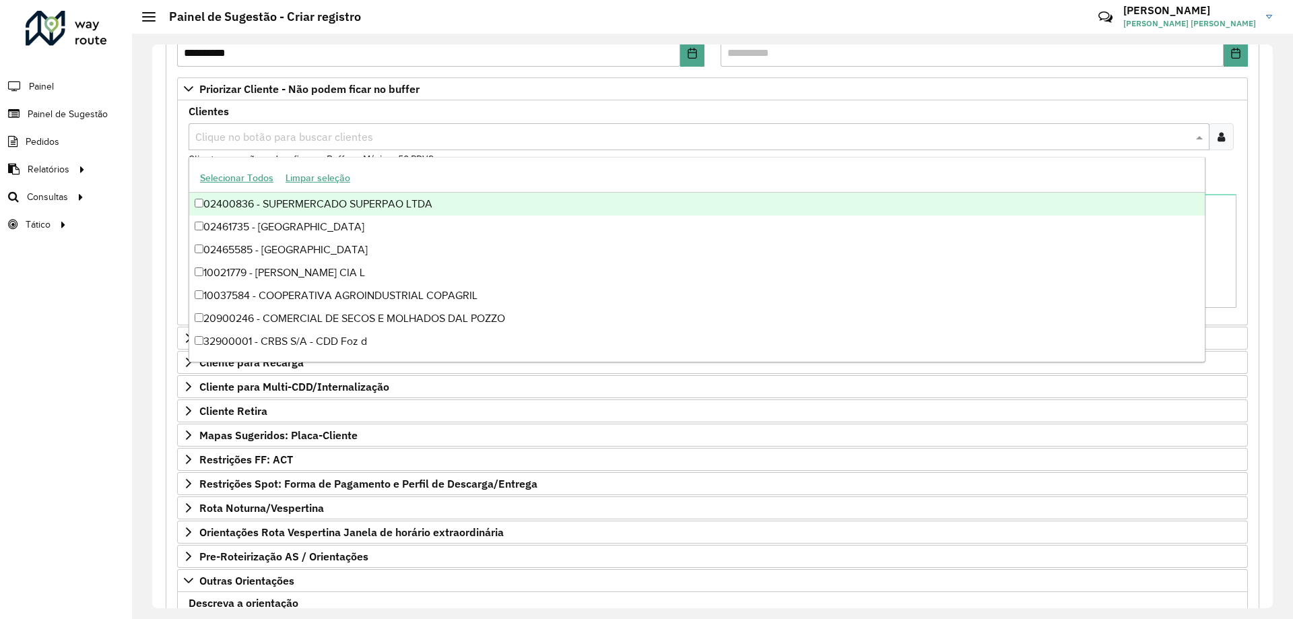
paste input "****"
type input "****"
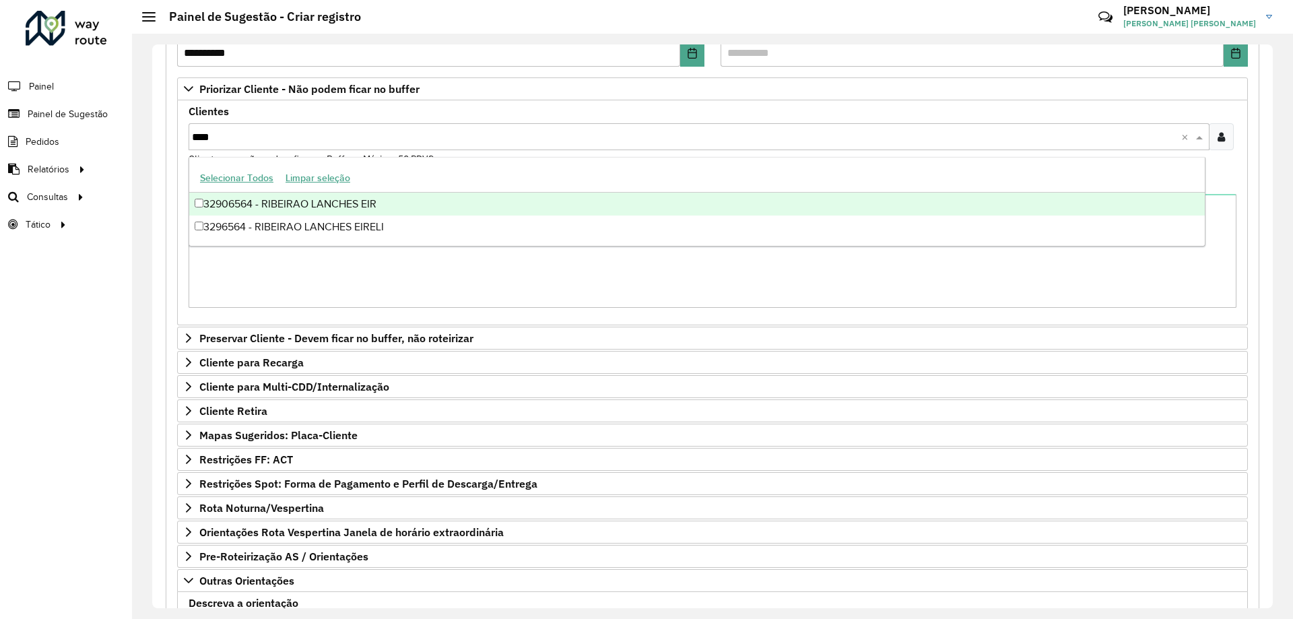
click at [296, 206] on div "32906564 - RIBEIRAO LANCHES EIR" at bounding box center [697, 204] width 1016 height 23
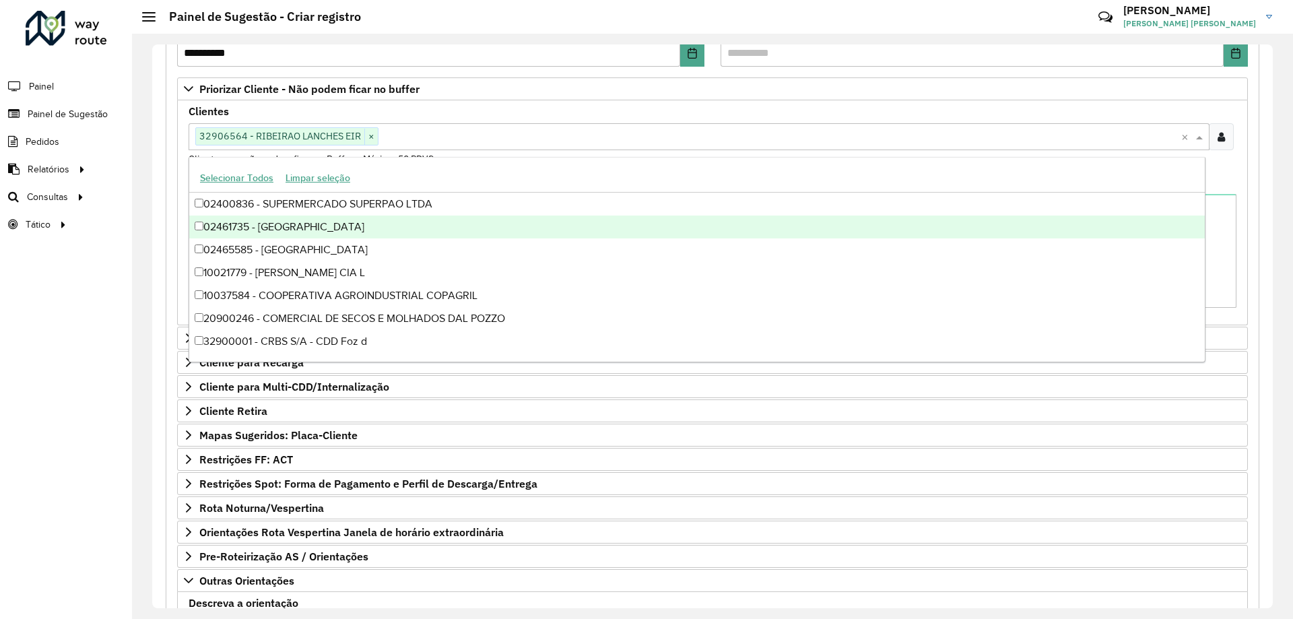
paste input "***"
type input "***"
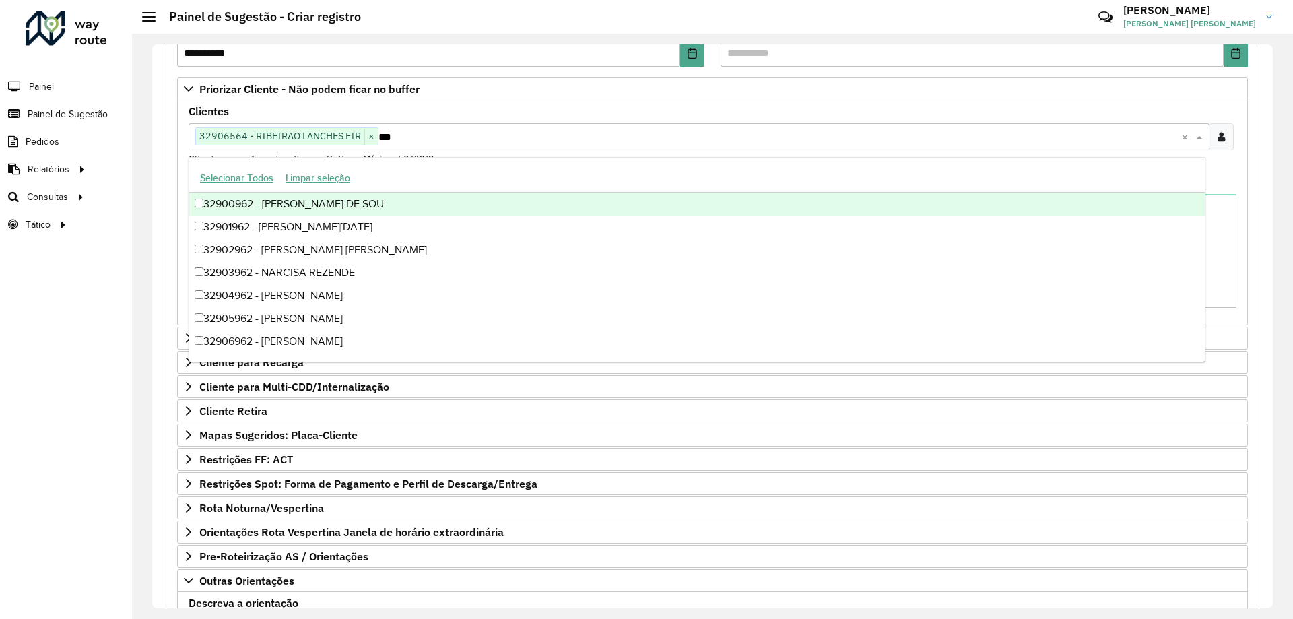
click at [292, 200] on div "32900962 - WILLIAM MAKAE DE SOU" at bounding box center [697, 204] width 1016 height 23
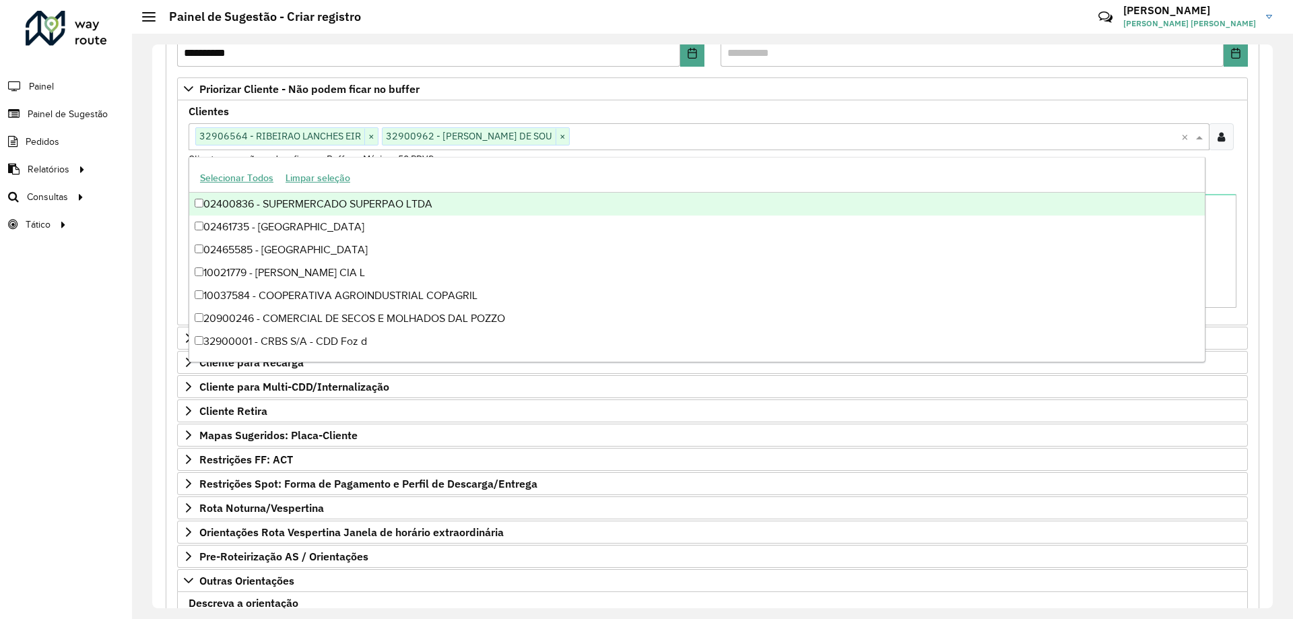
paste input "****"
type input "****"
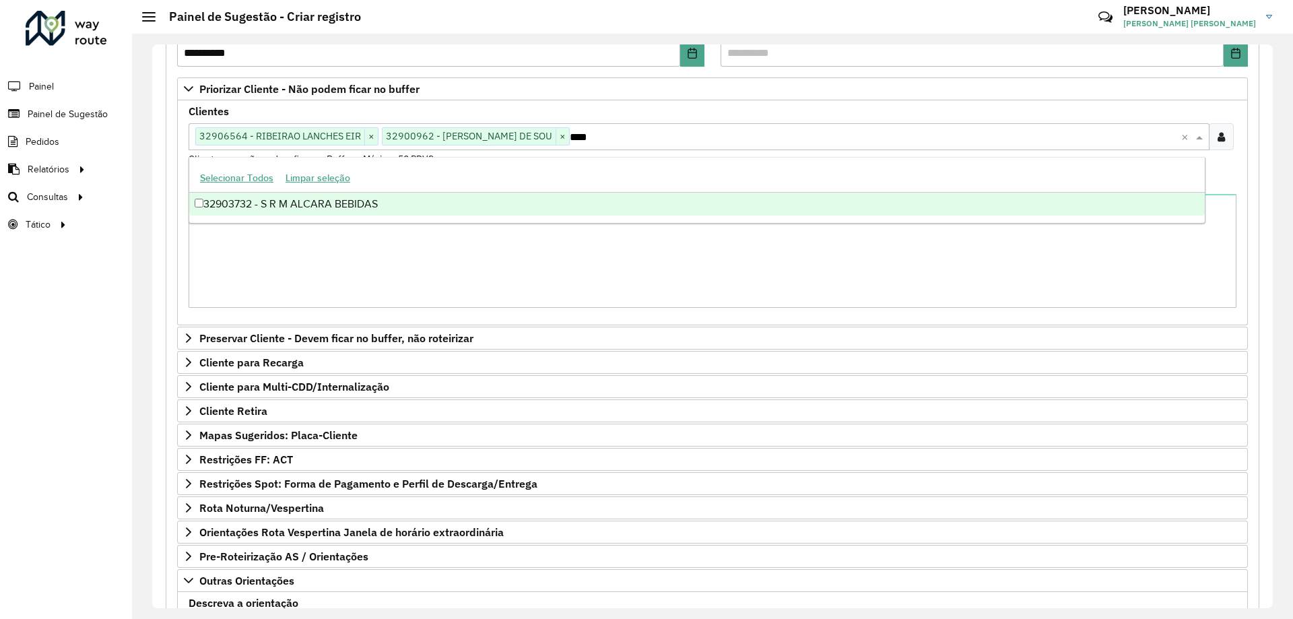
click at [375, 214] on div "32903732 - S R M ALCARA BEBIDAS" at bounding box center [697, 204] width 1016 height 23
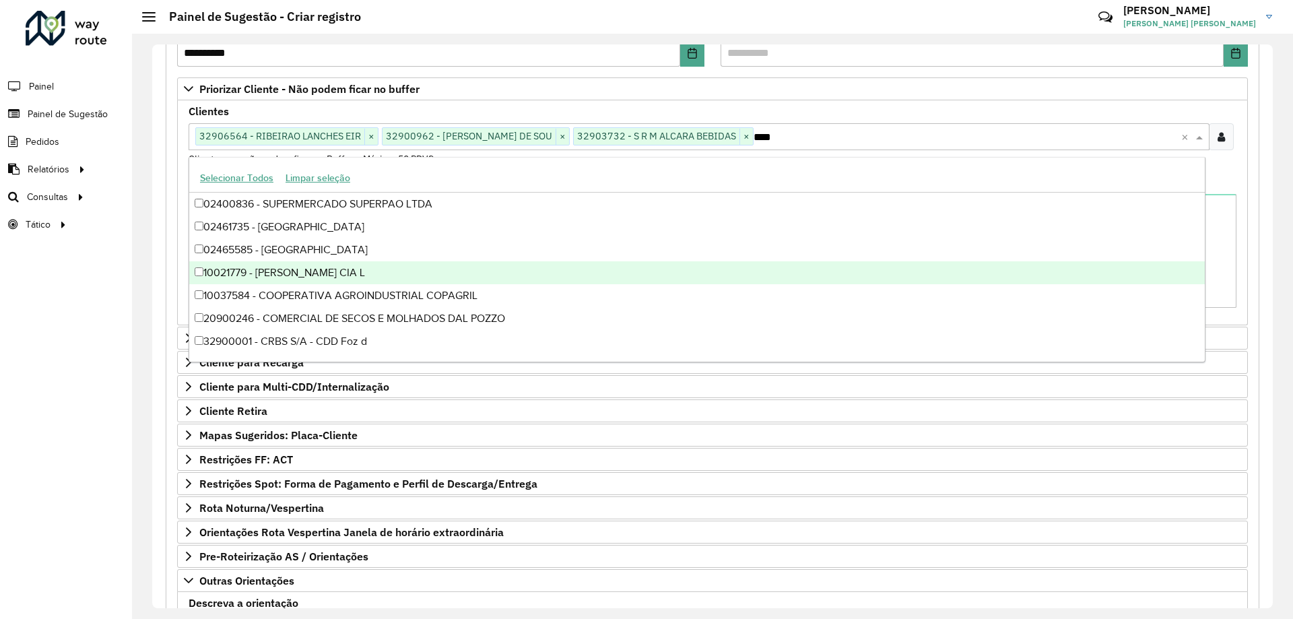
click at [1237, 253] on formly-field "Observações" at bounding box center [713, 247] width 1064 height 141
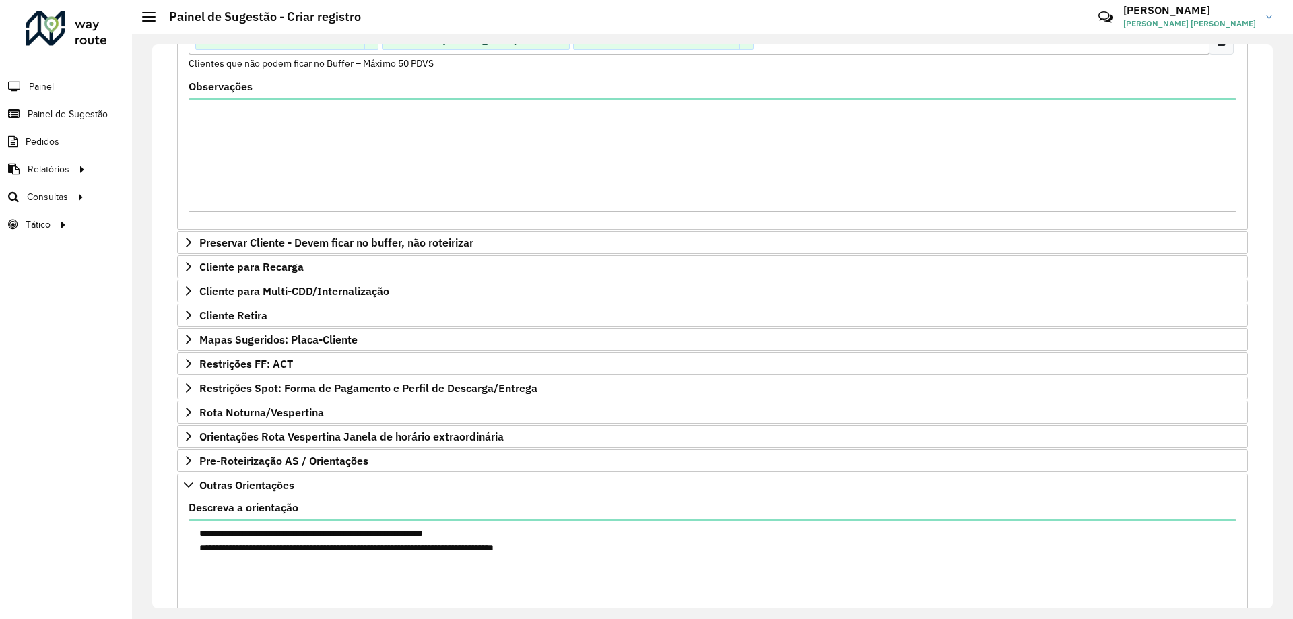
scroll to position [432, 0]
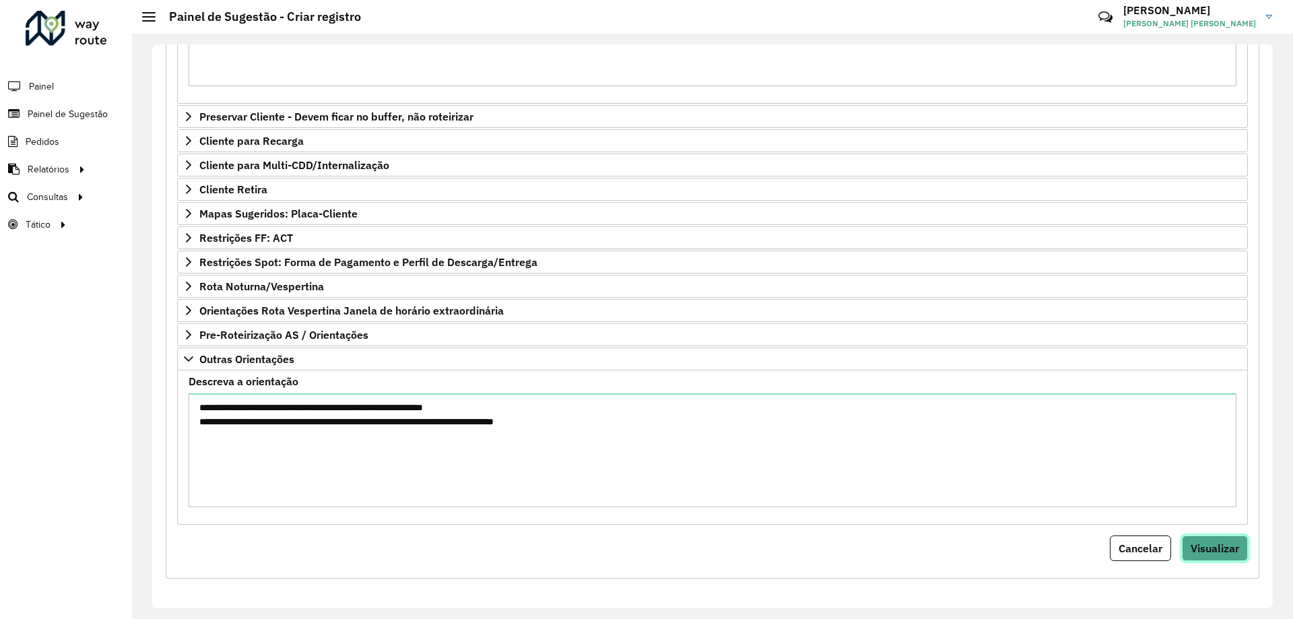
click at [1206, 552] on span "Visualizar" at bounding box center [1215, 548] width 48 height 13
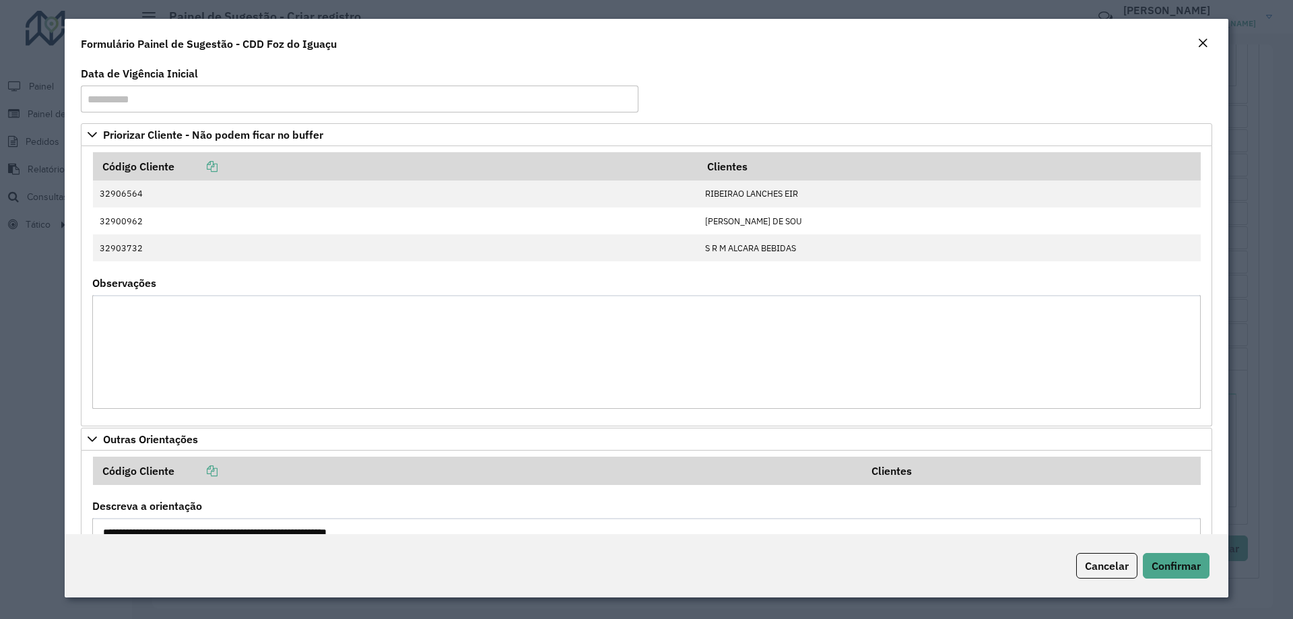
click at [1161, 582] on div "Cancelar Confirmar" at bounding box center [647, 565] width 1164 height 63
click at [1159, 567] on span "Confirmar" at bounding box center [1176, 565] width 49 height 13
